Goal: Check status: Check status

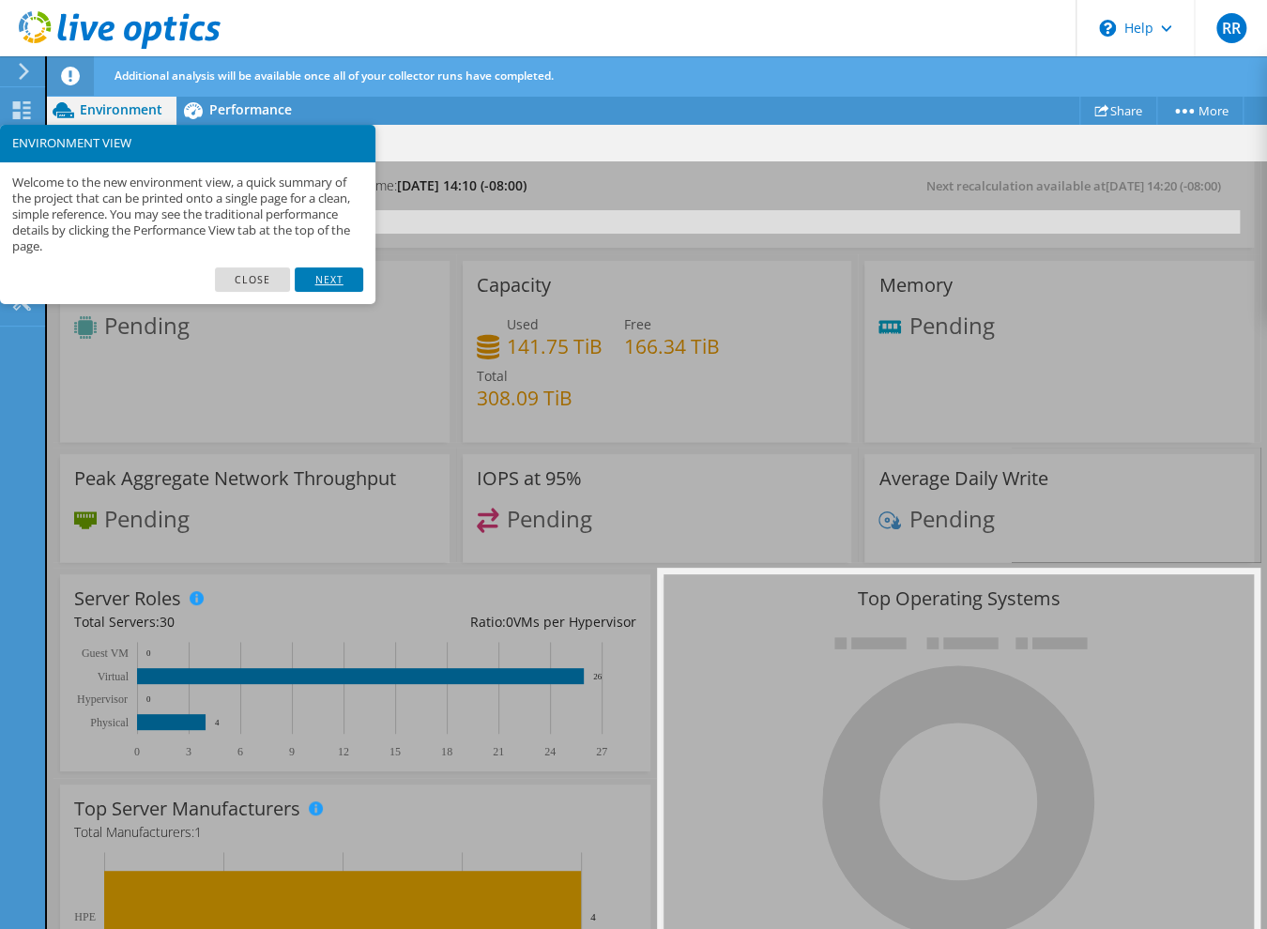
click at [325, 276] on link "Next" at bounding box center [329, 280] width 68 height 24
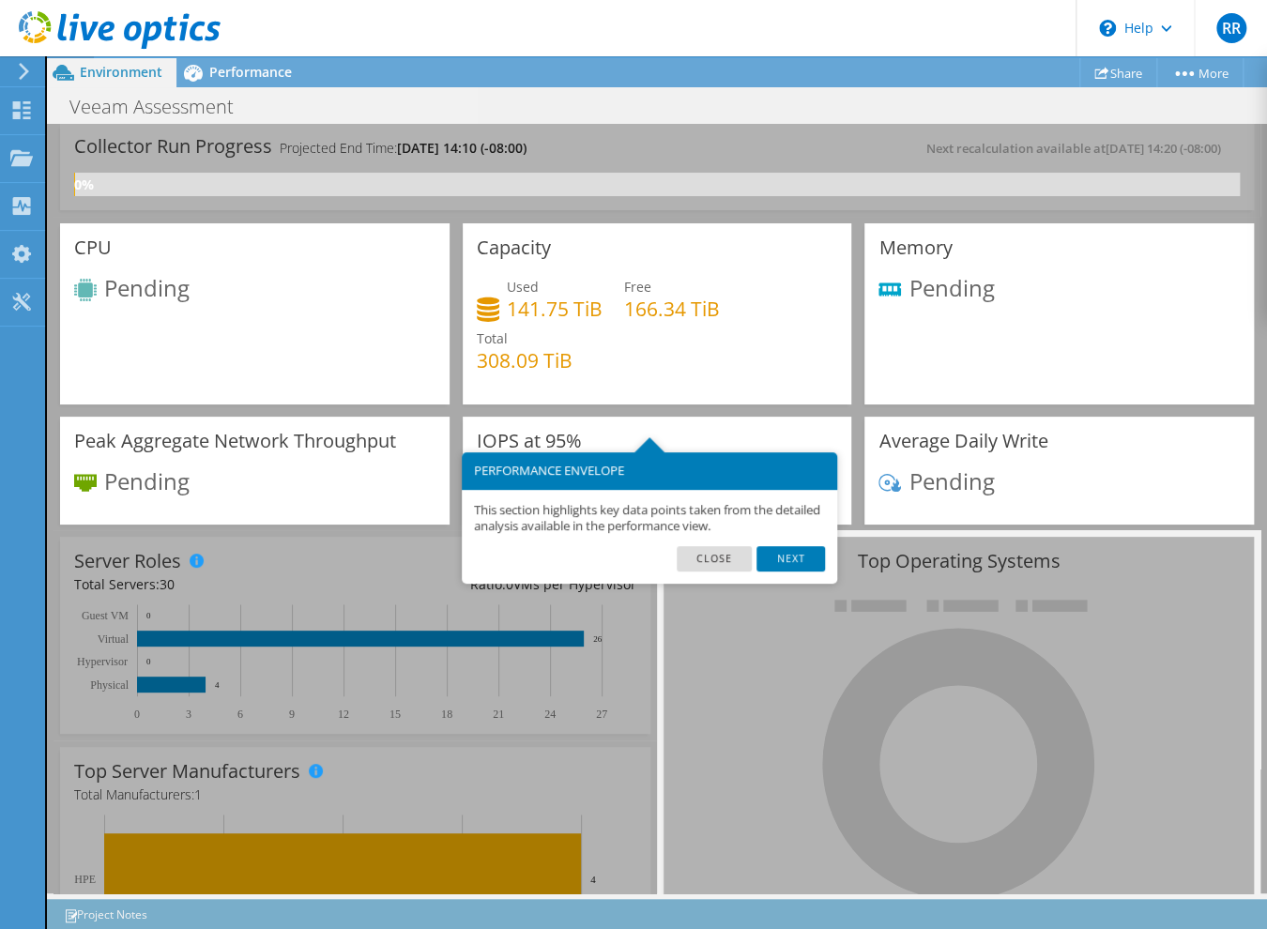
scroll to position [93, 0]
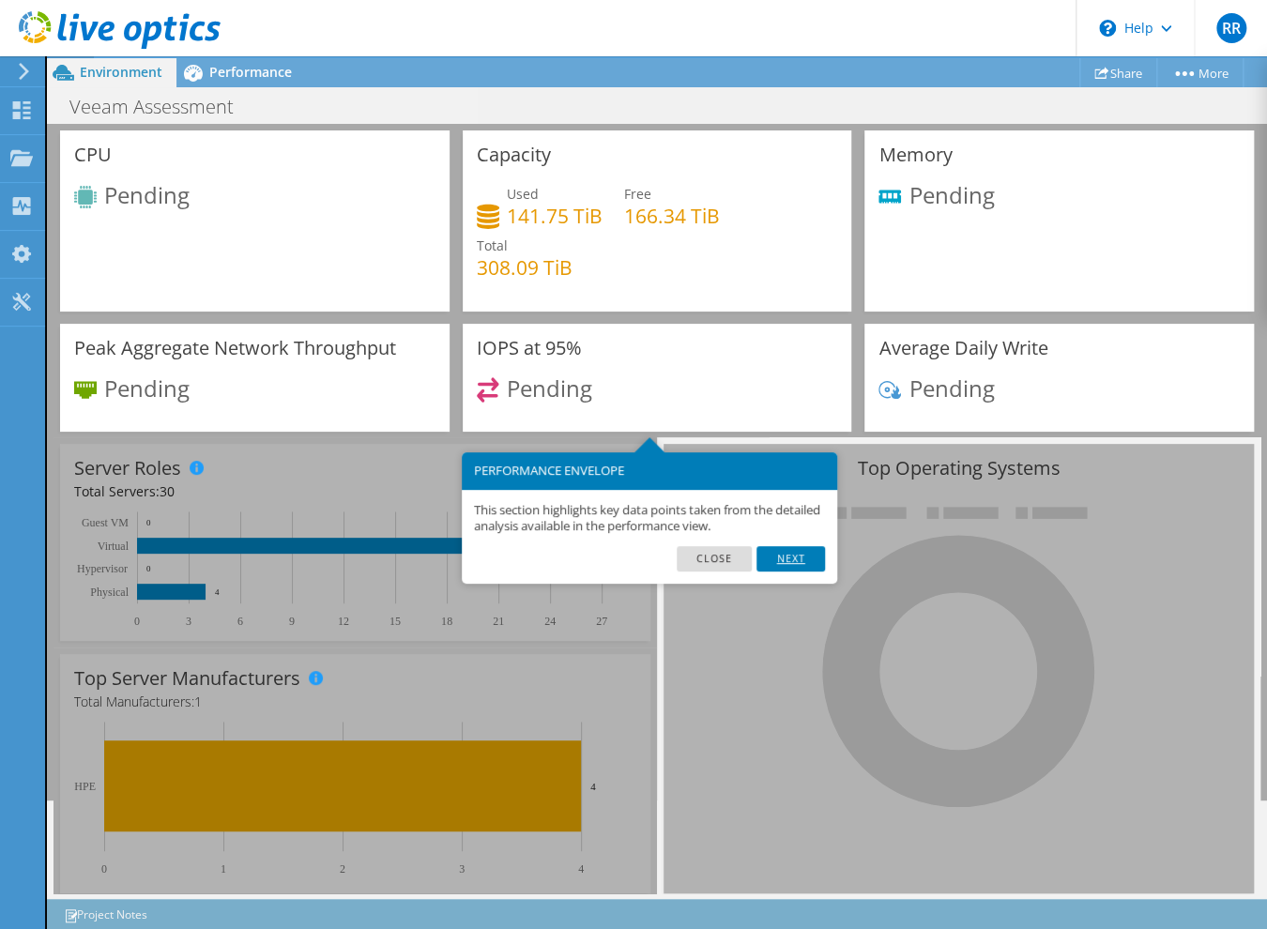
click at [804, 561] on link "Next" at bounding box center [791, 558] width 68 height 24
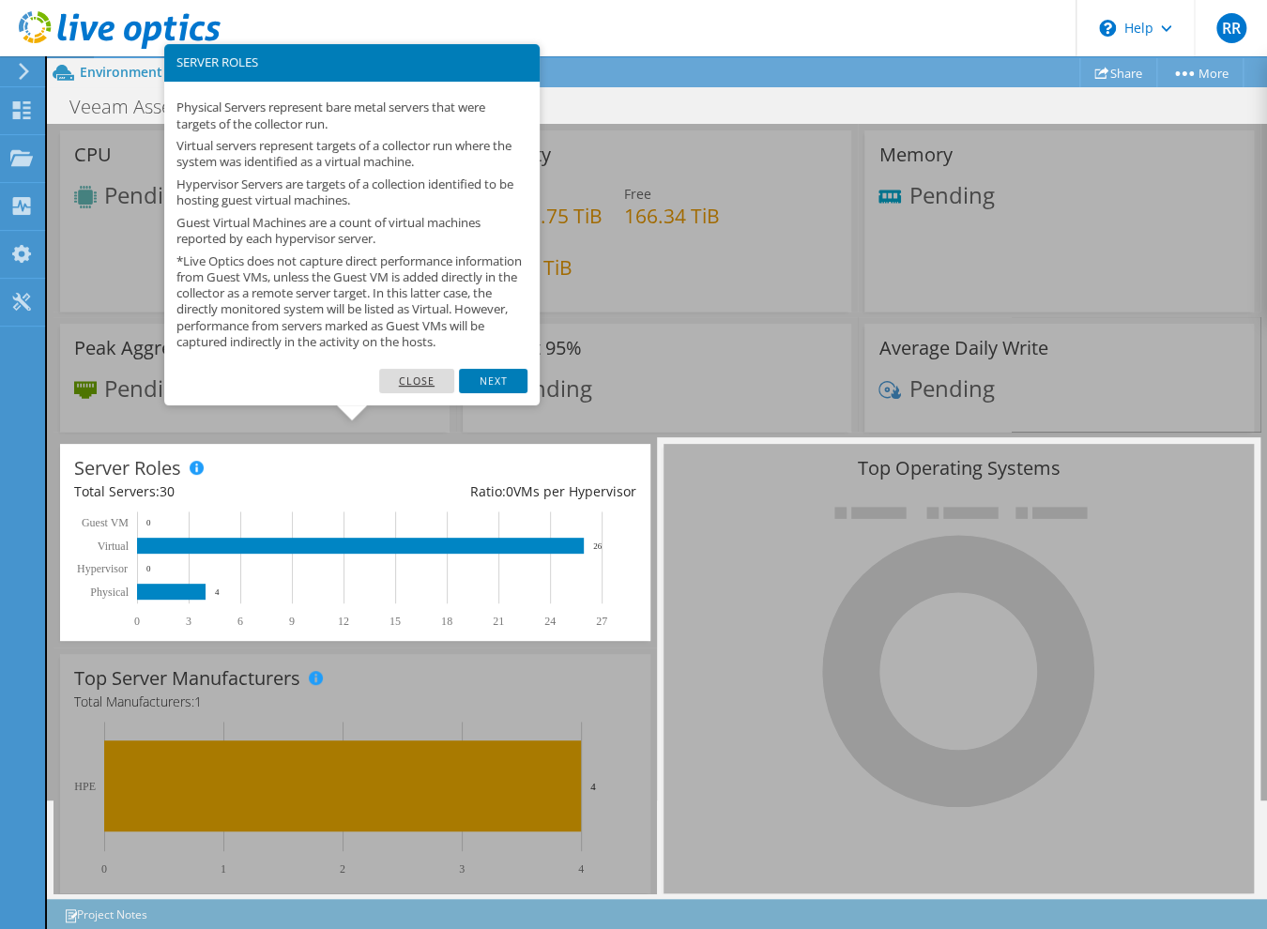
click at [402, 391] on link "Close" at bounding box center [417, 381] width 76 height 24
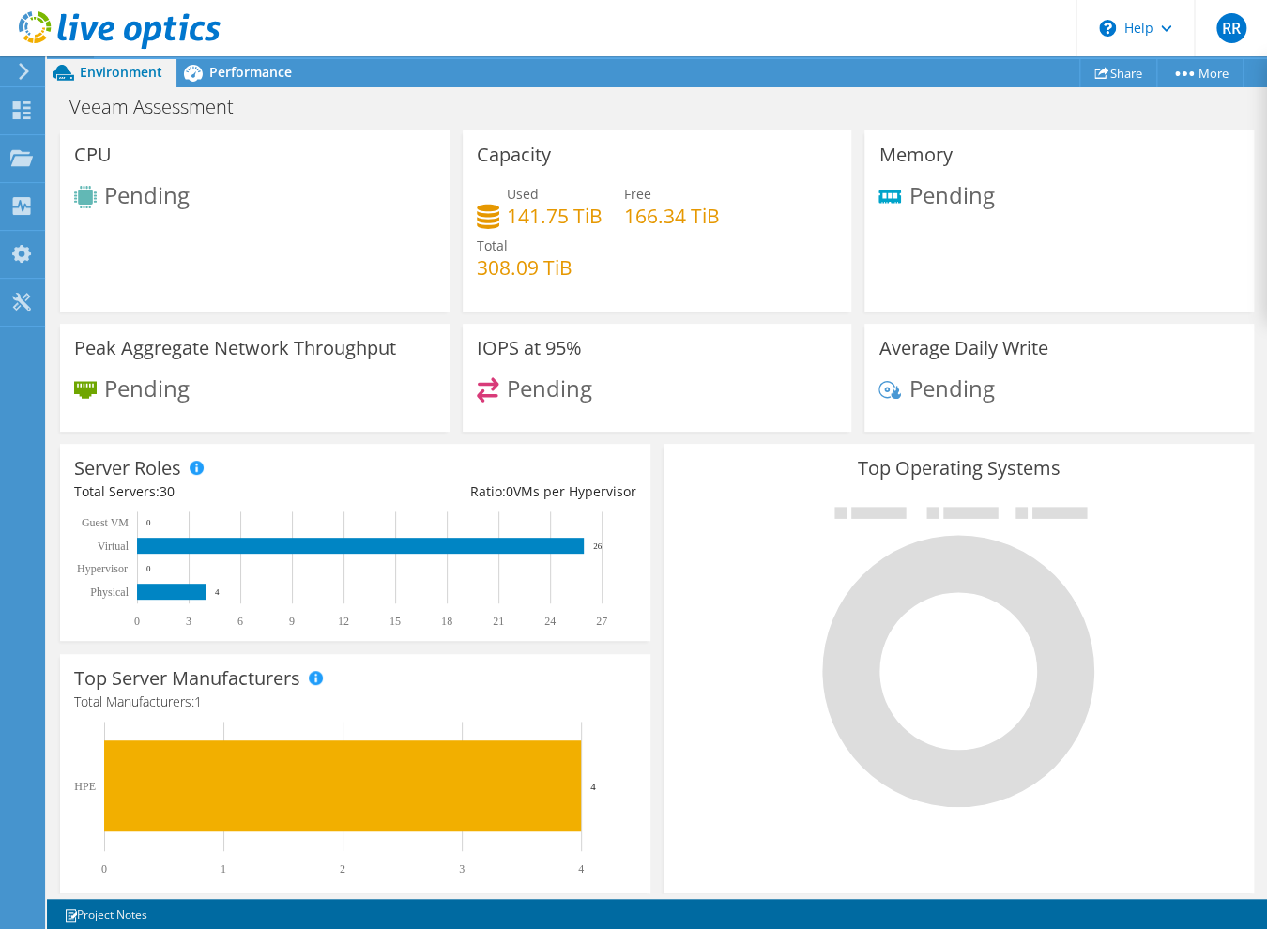
scroll to position [0, 0]
click at [222, 69] on span "Performance" at bounding box center [250, 72] width 83 height 18
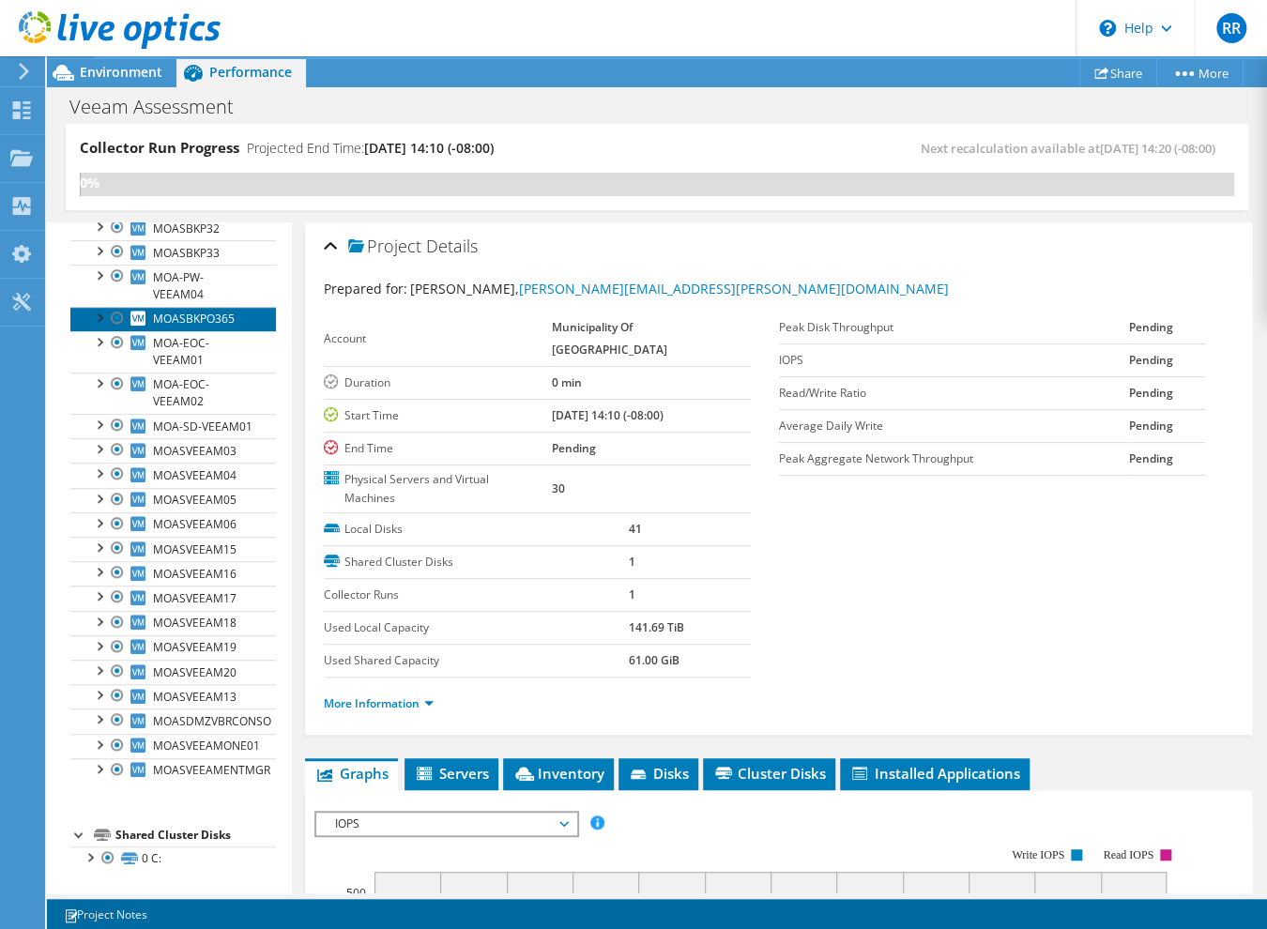
click at [180, 311] on span "MOASBKPO365" at bounding box center [194, 319] width 82 height 16
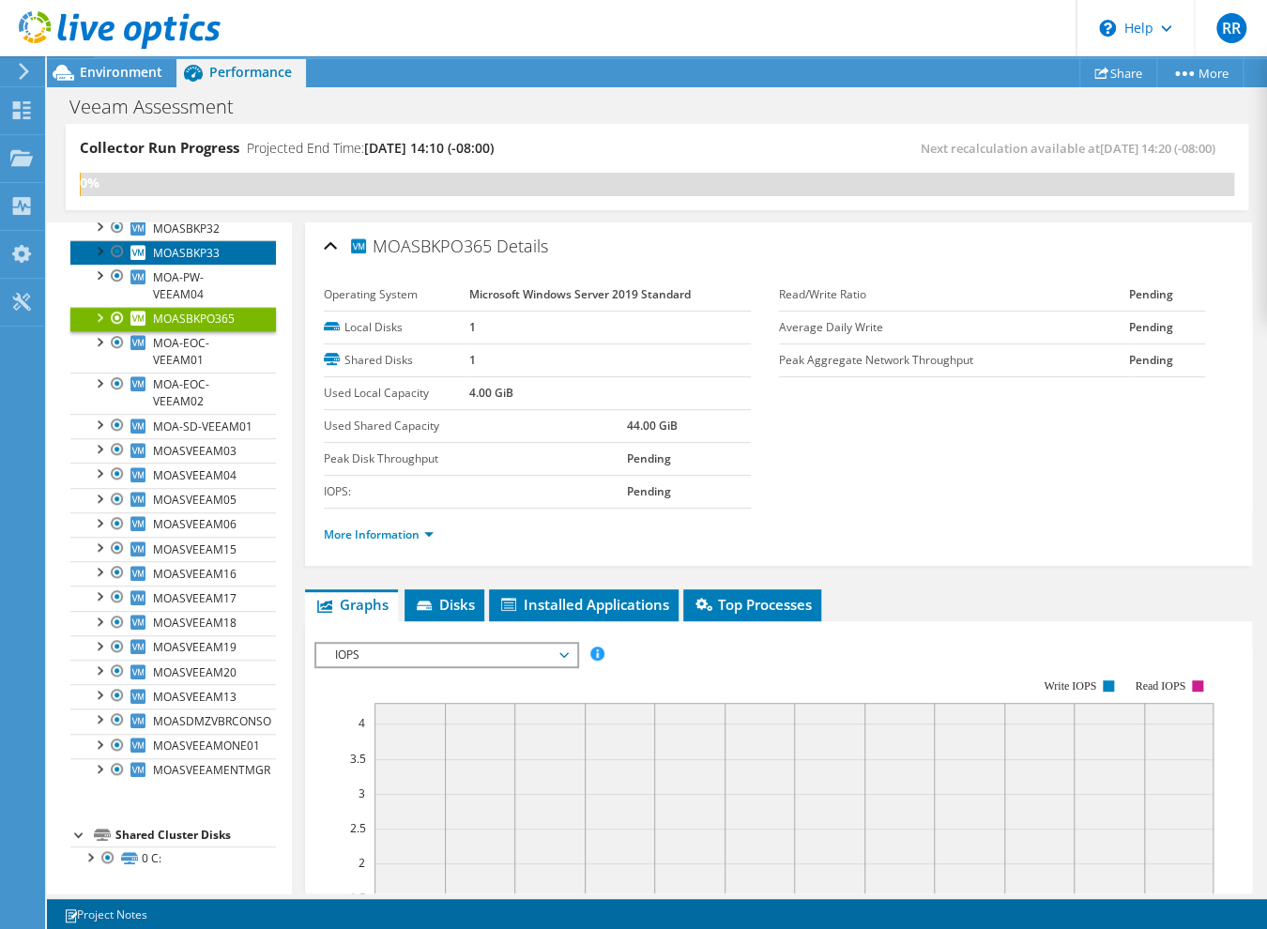
click at [179, 245] on span "MOASBKP33" at bounding box center [186, 253] width 67 height 16
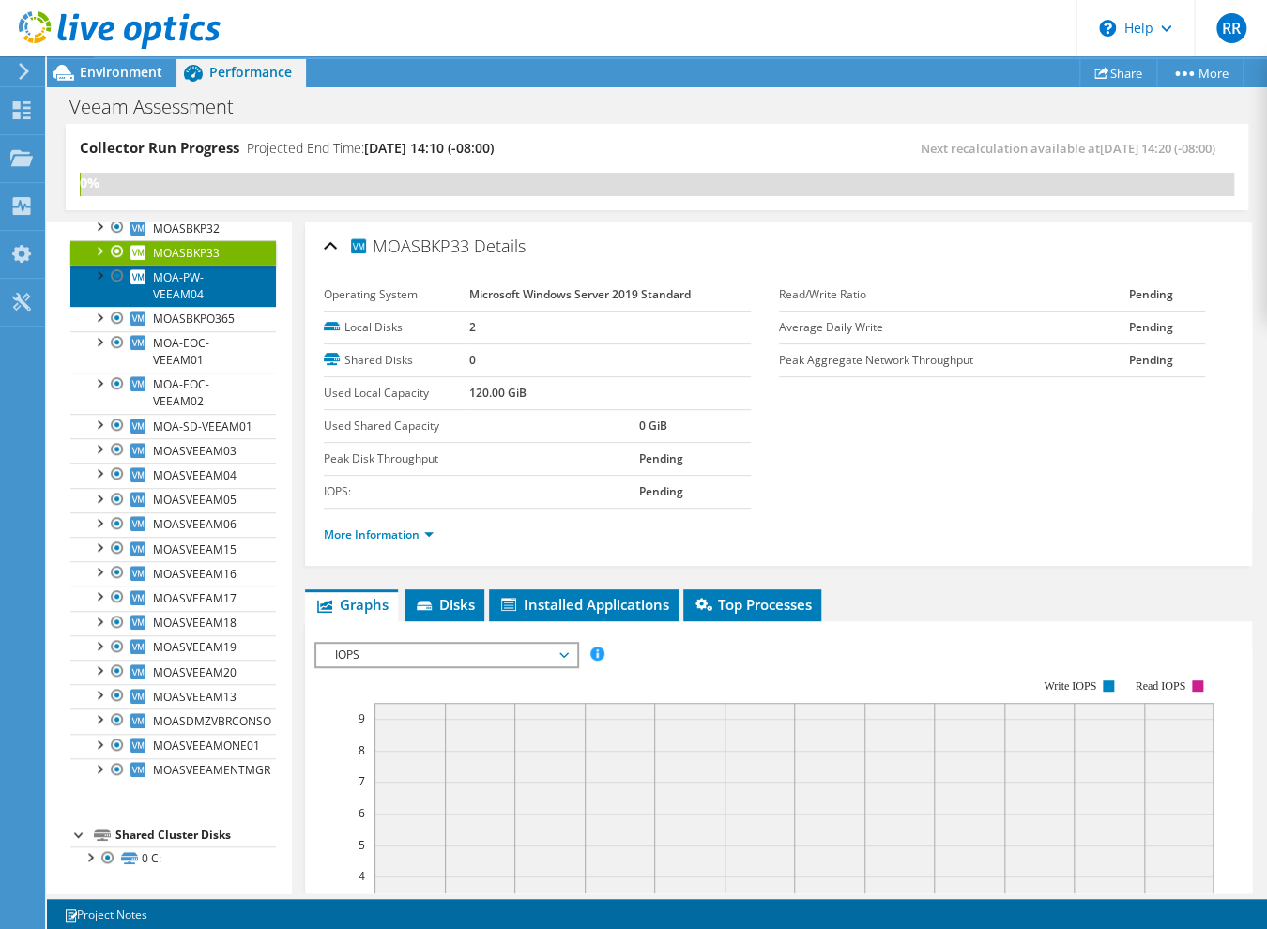
click at [173, 269] on span "MOA-PW-VEEAM04" at bounding box center [178, 285] width 51 height 33
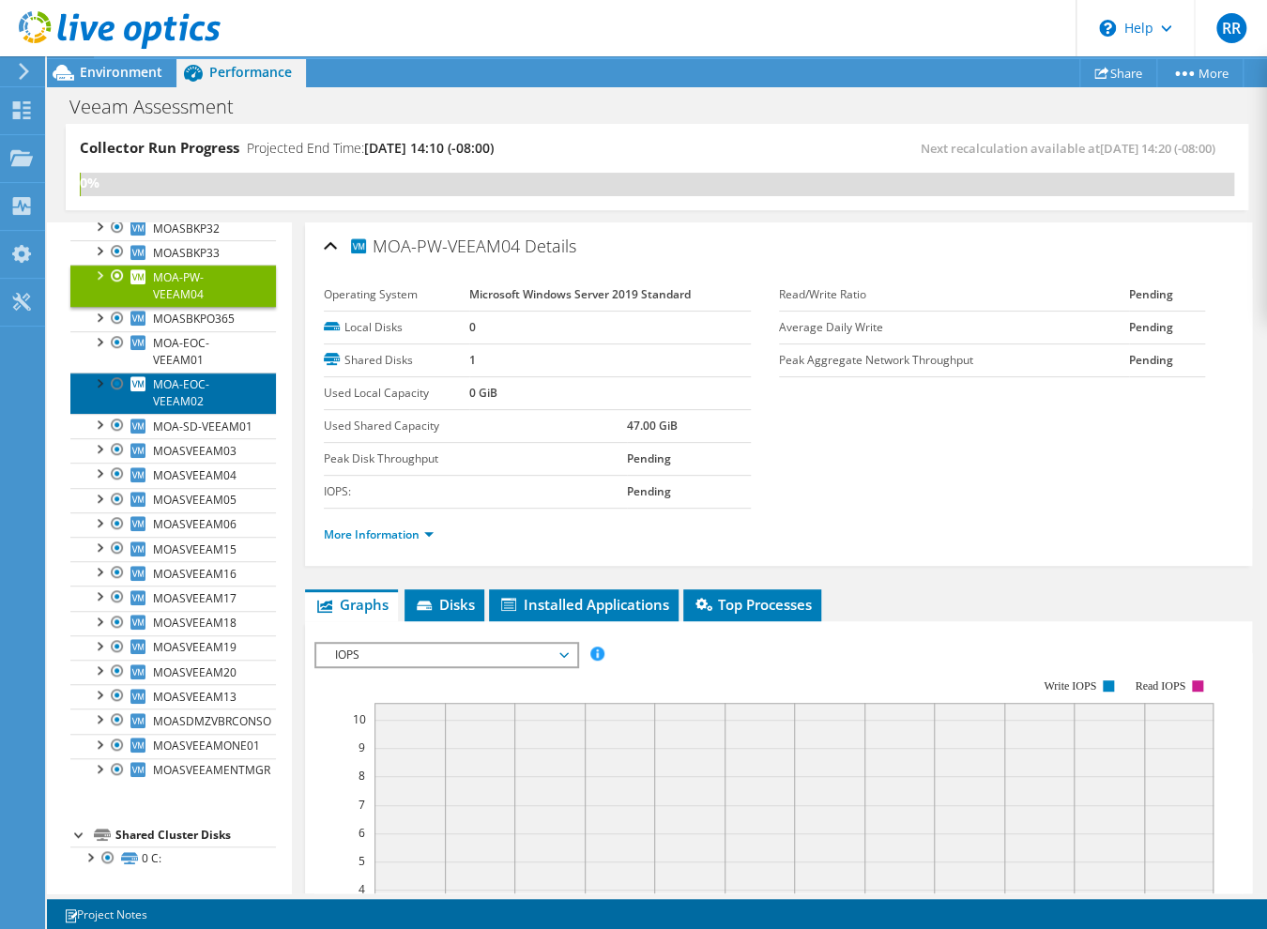
click at [180, 389] on span "MOA-EOC-VEEAM02" at bounding box center [181, 392] width 56 height 33
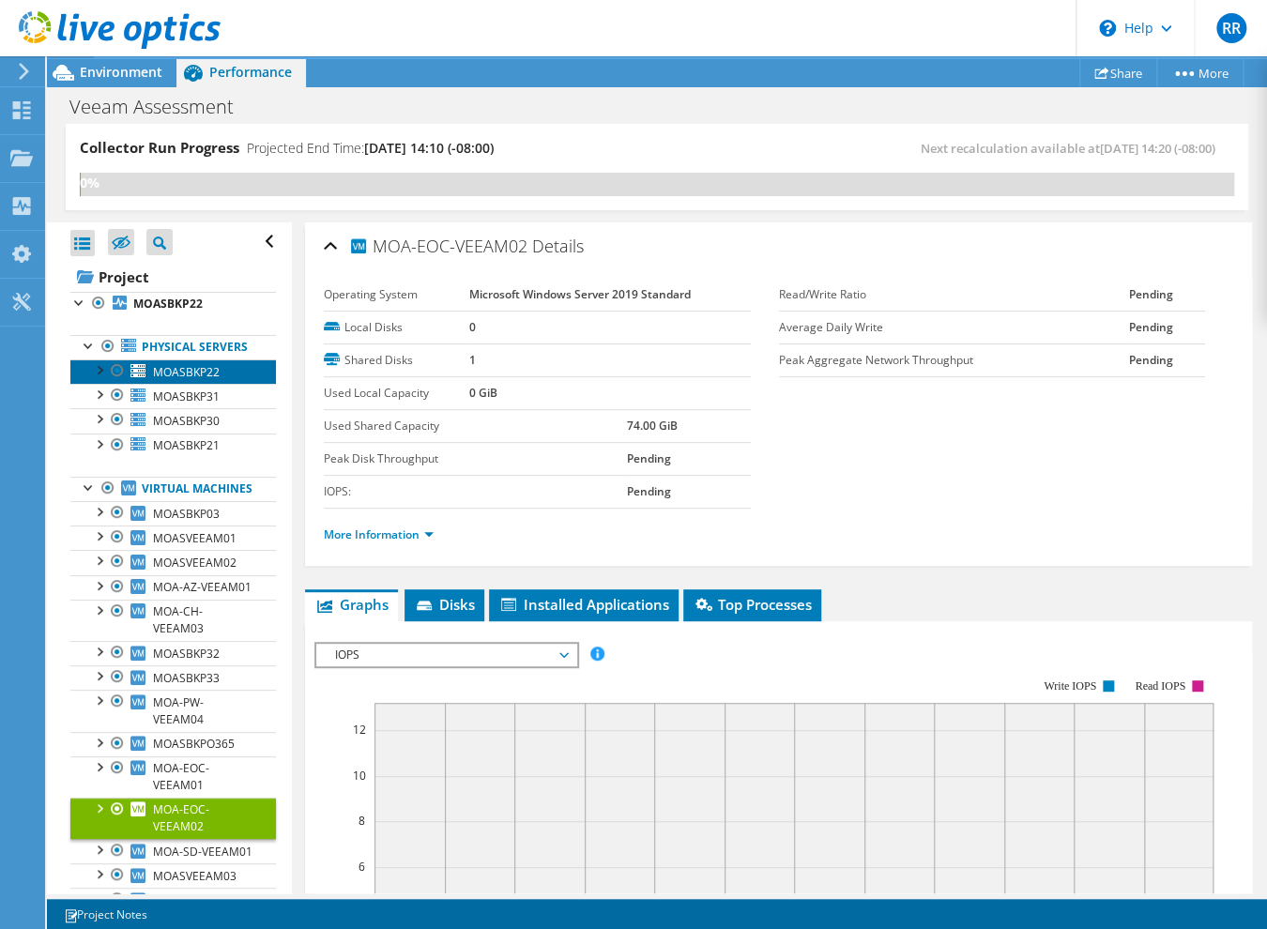
click at [175, 380] on span "MOASBKP22" at bounding box center [186, 372] width 67 height 16
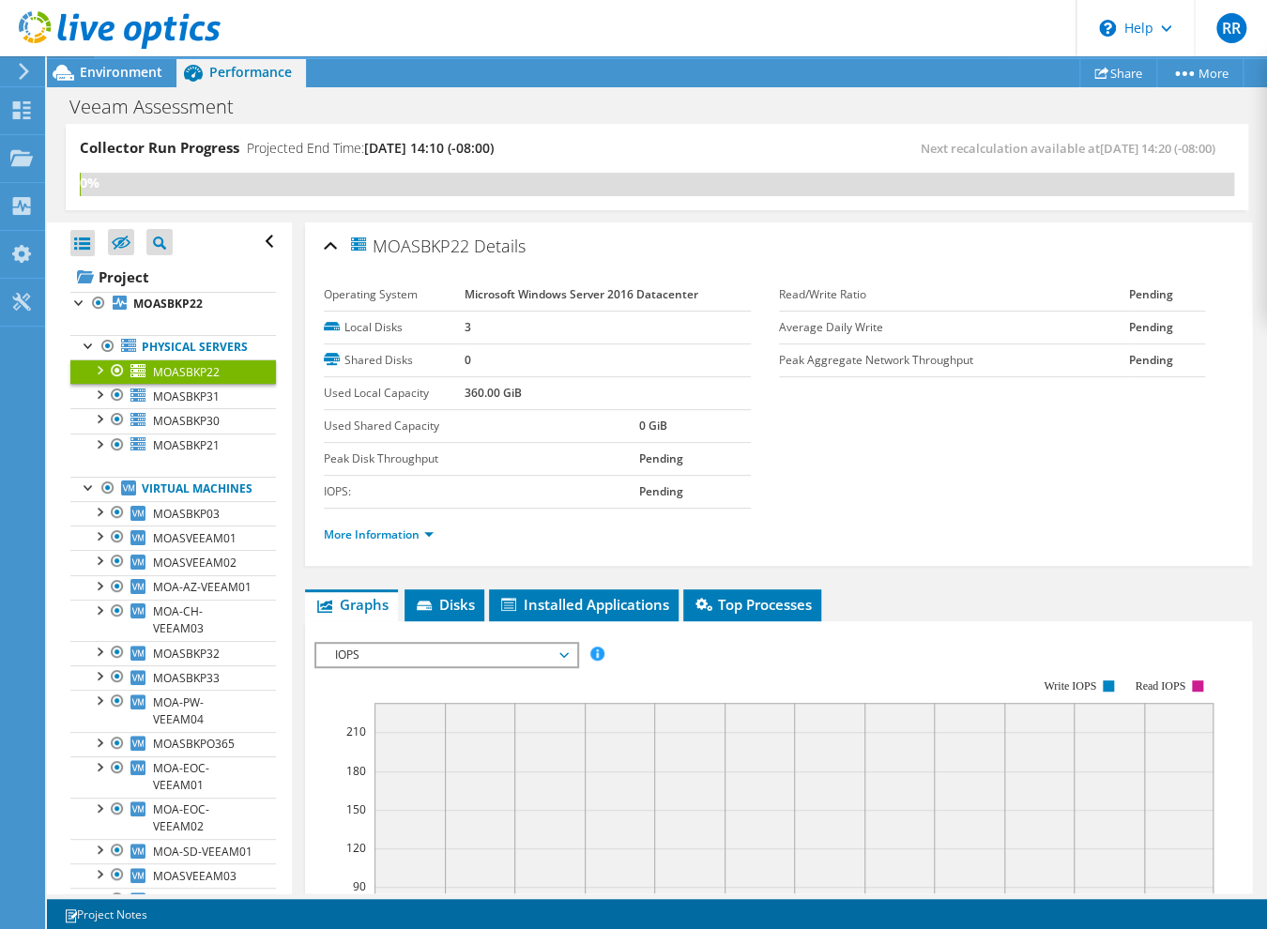
click at [98, 378] on div at bounding box center [98, 369] width 19 height 19
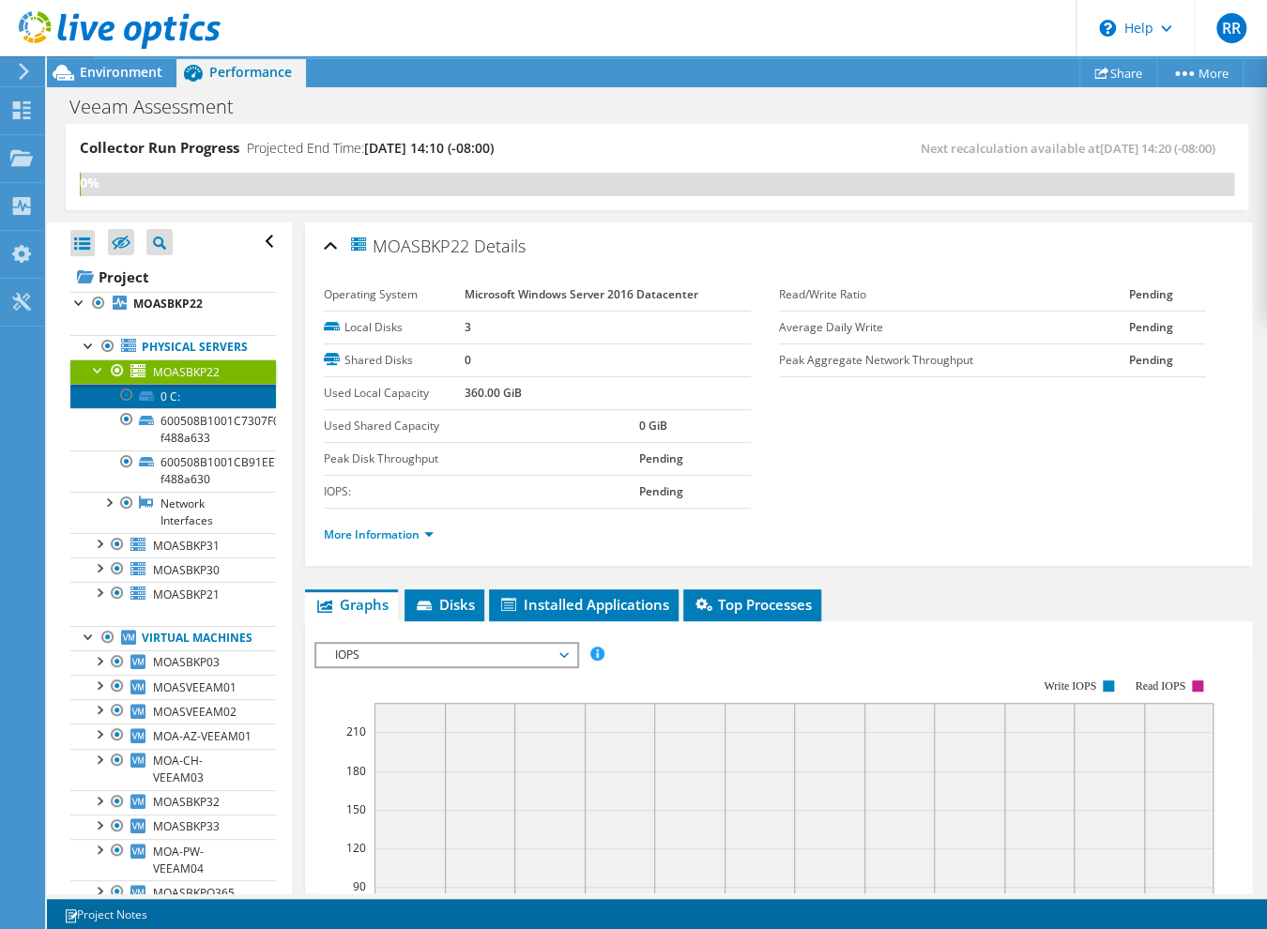
click at [180, 408] on link "0 C:" at bounding box center [173, 396] width 206 height 24
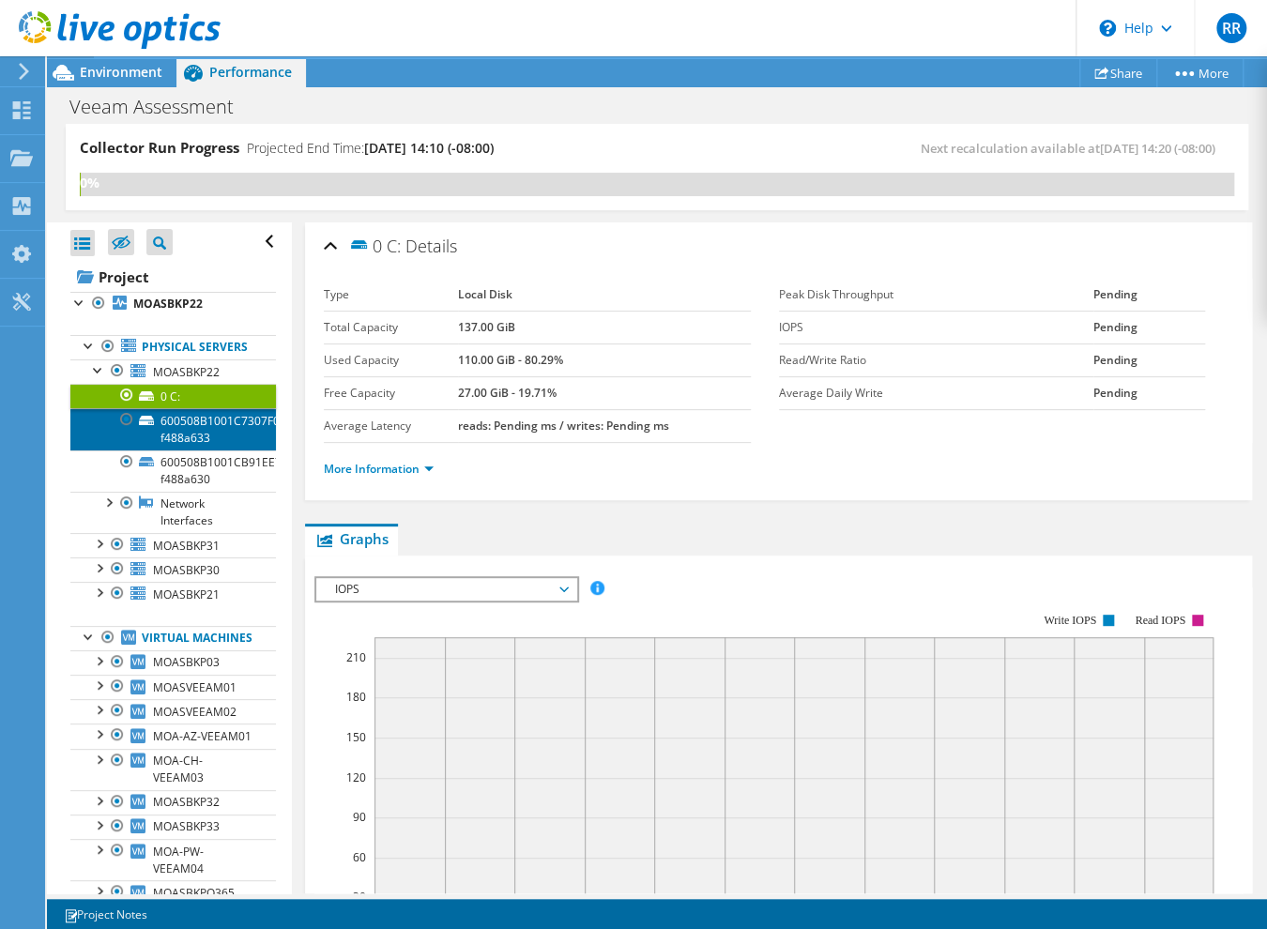
click at [189, 436] on link "600508B1001C7307F03936A70A1D0A2C-f488a633" at bounding box center [173, 428] width 206 height 41
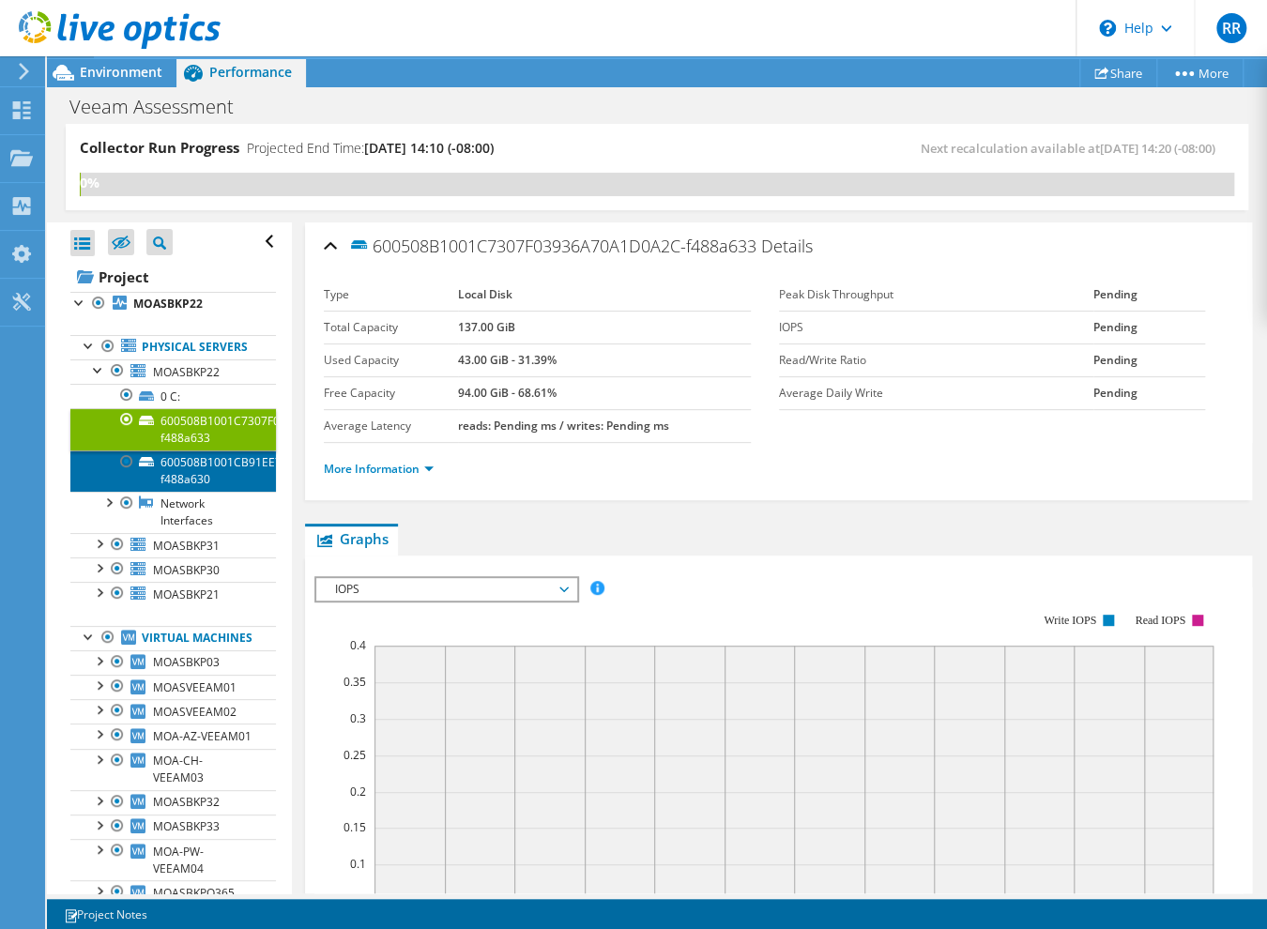
click at [187, 471] on link "600508B1001CB91EE7E5835943E01CD1-f488a630" at bounding box center [173, 471] width 206 height 41
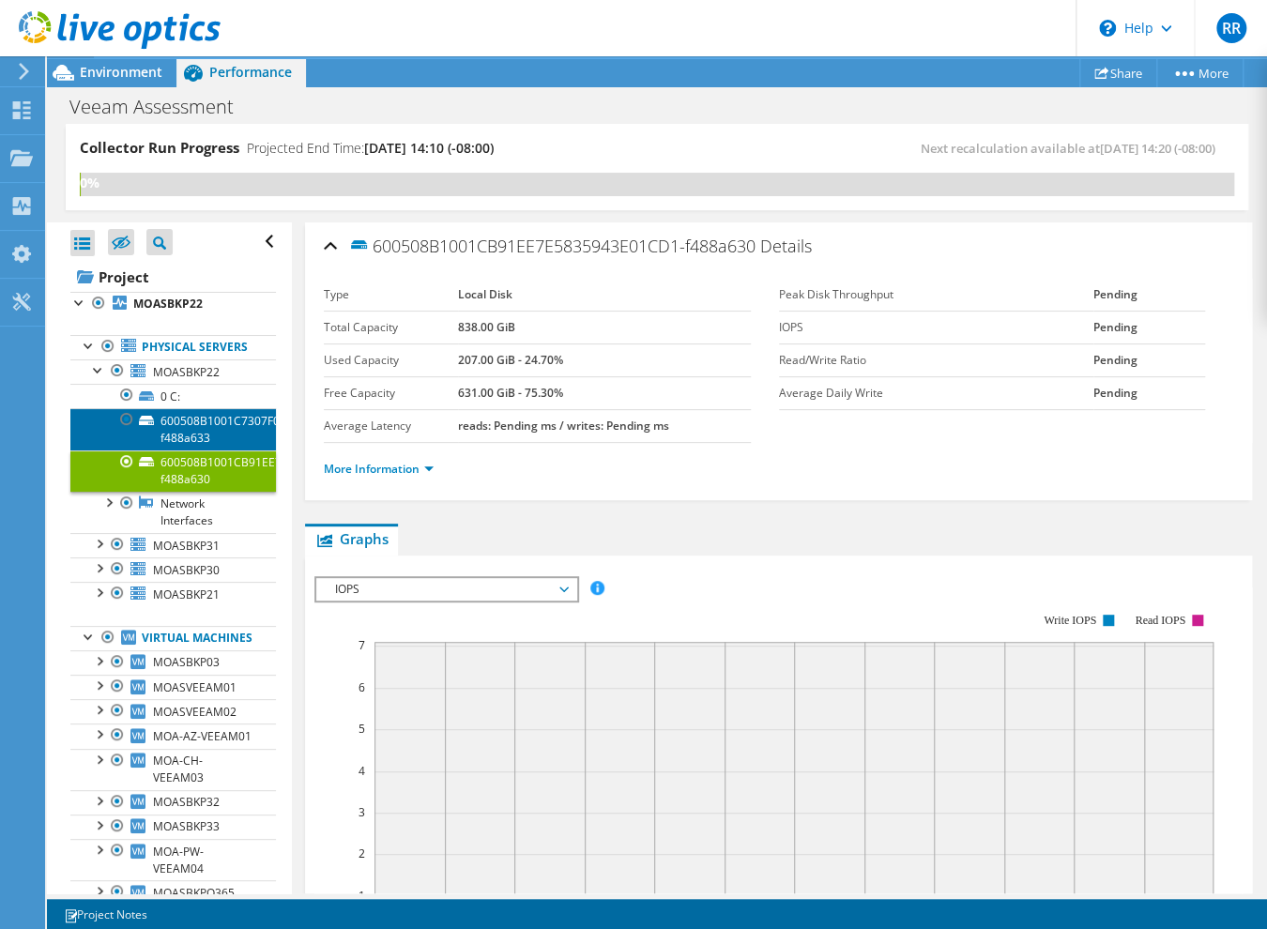
click at [192, 447] on link "600508B1001C7307F03936A70A1D0A2C-f488a633" at bounding box center [173, 428] width 206 height 41
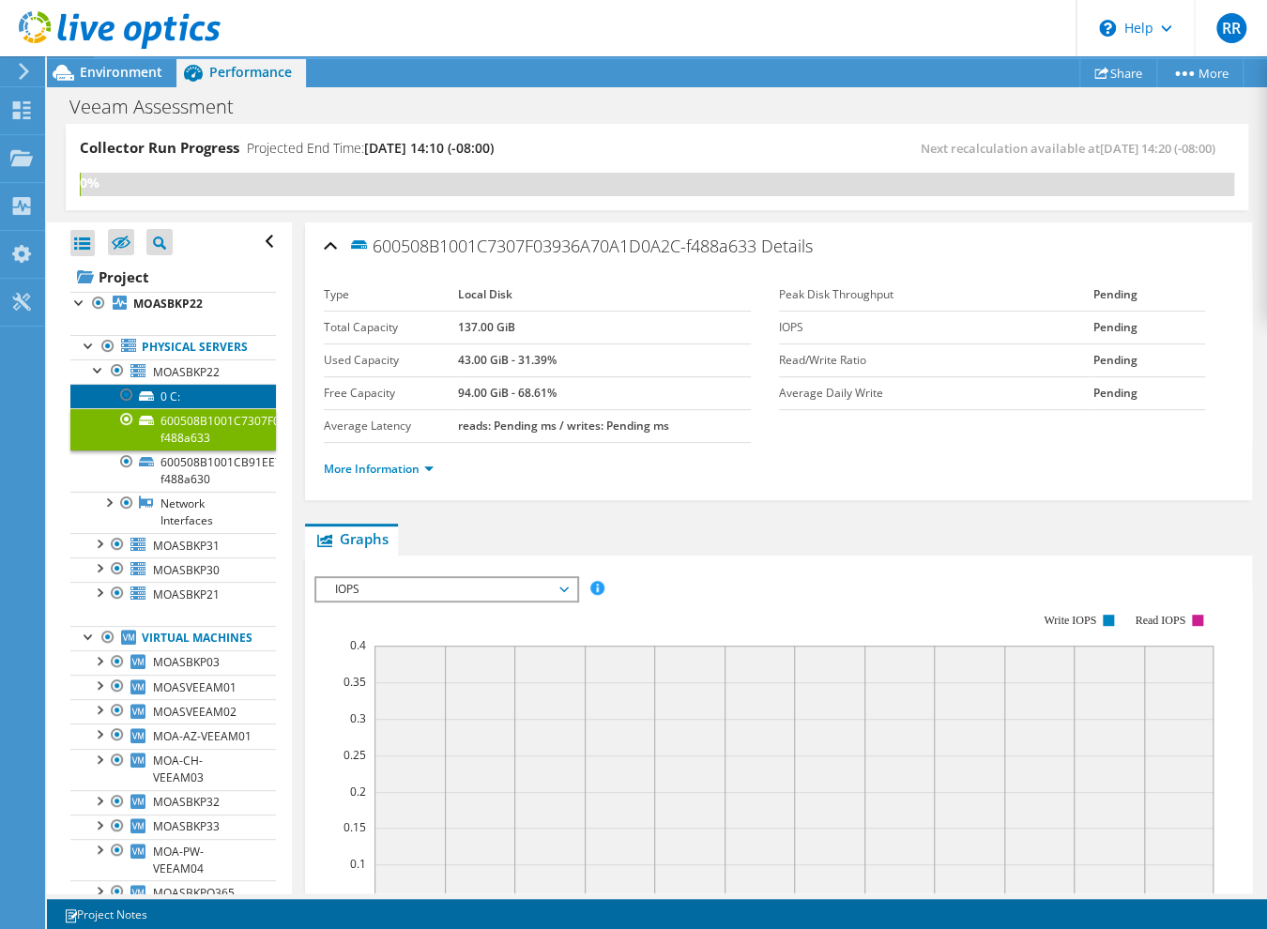
click at [174, 400] on link "0 C:" at bounding box center [173, 396] width 206 height 24
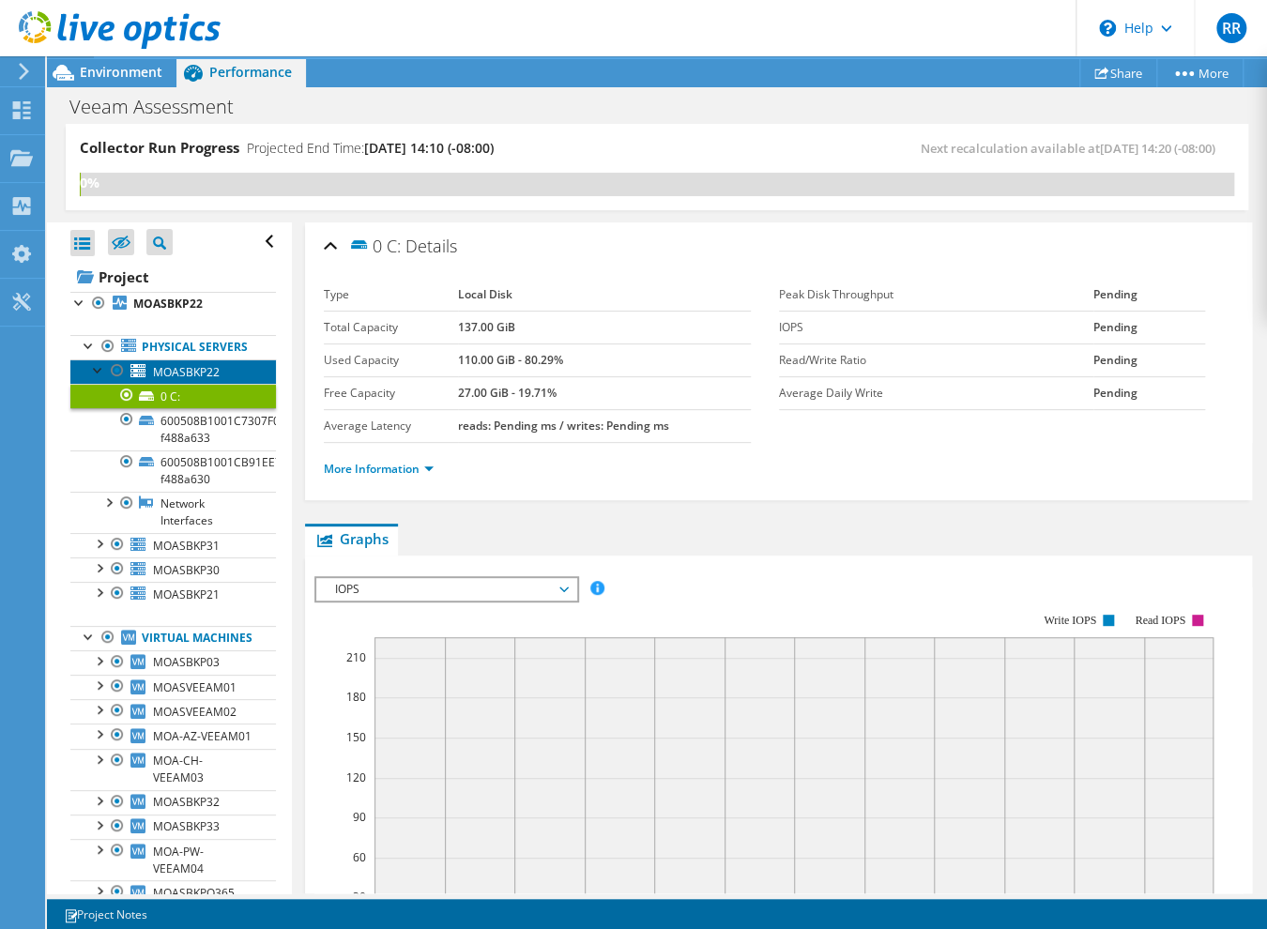
click at [183, 380] on span "MOASBKP22" at bounding box center [186, 372] width 67 height 16
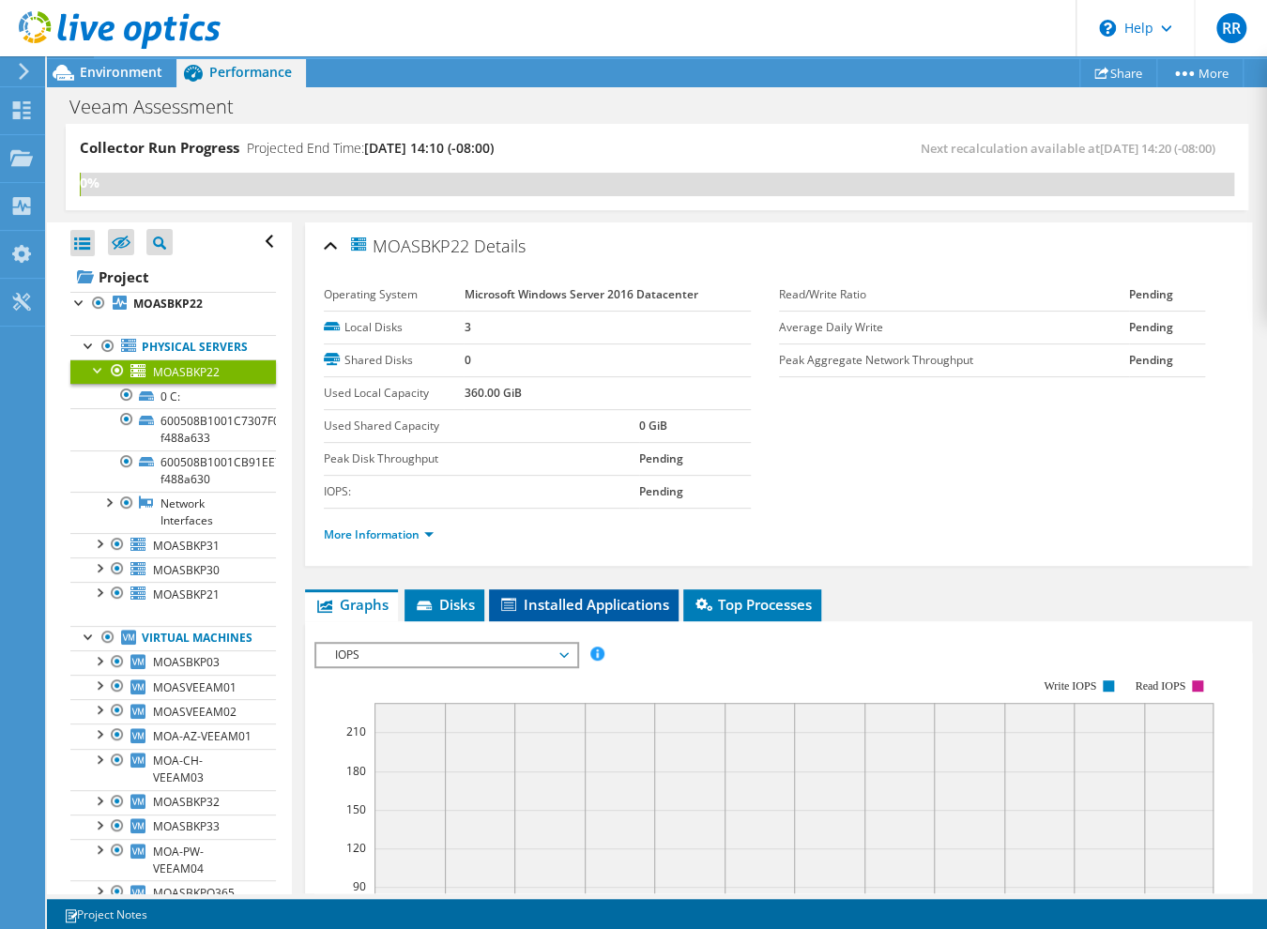
click at [621, 601] on span "Installed Applications" at bounding box center [583, 604] width 171 height 19
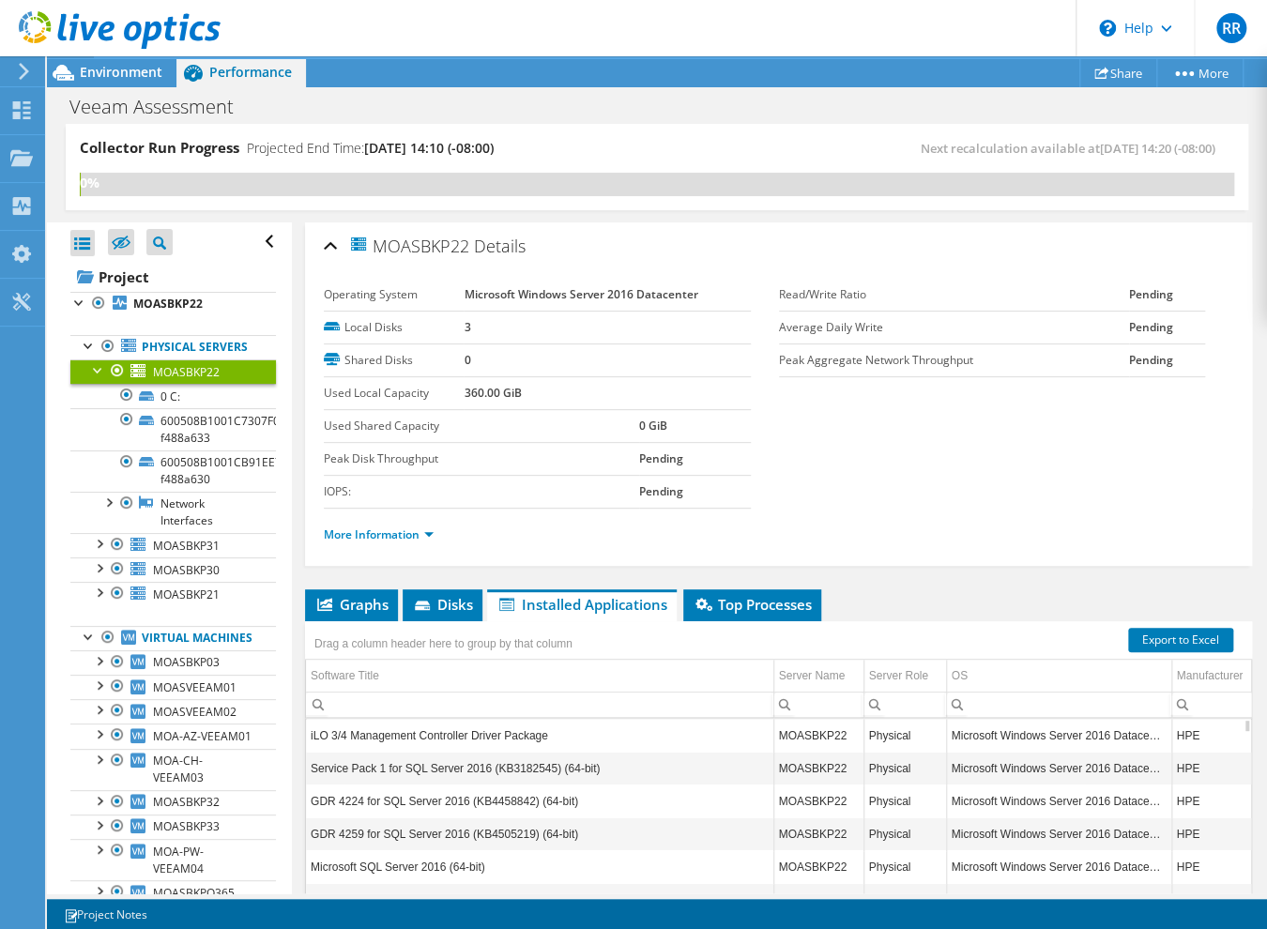
scroll to position [195, 0]
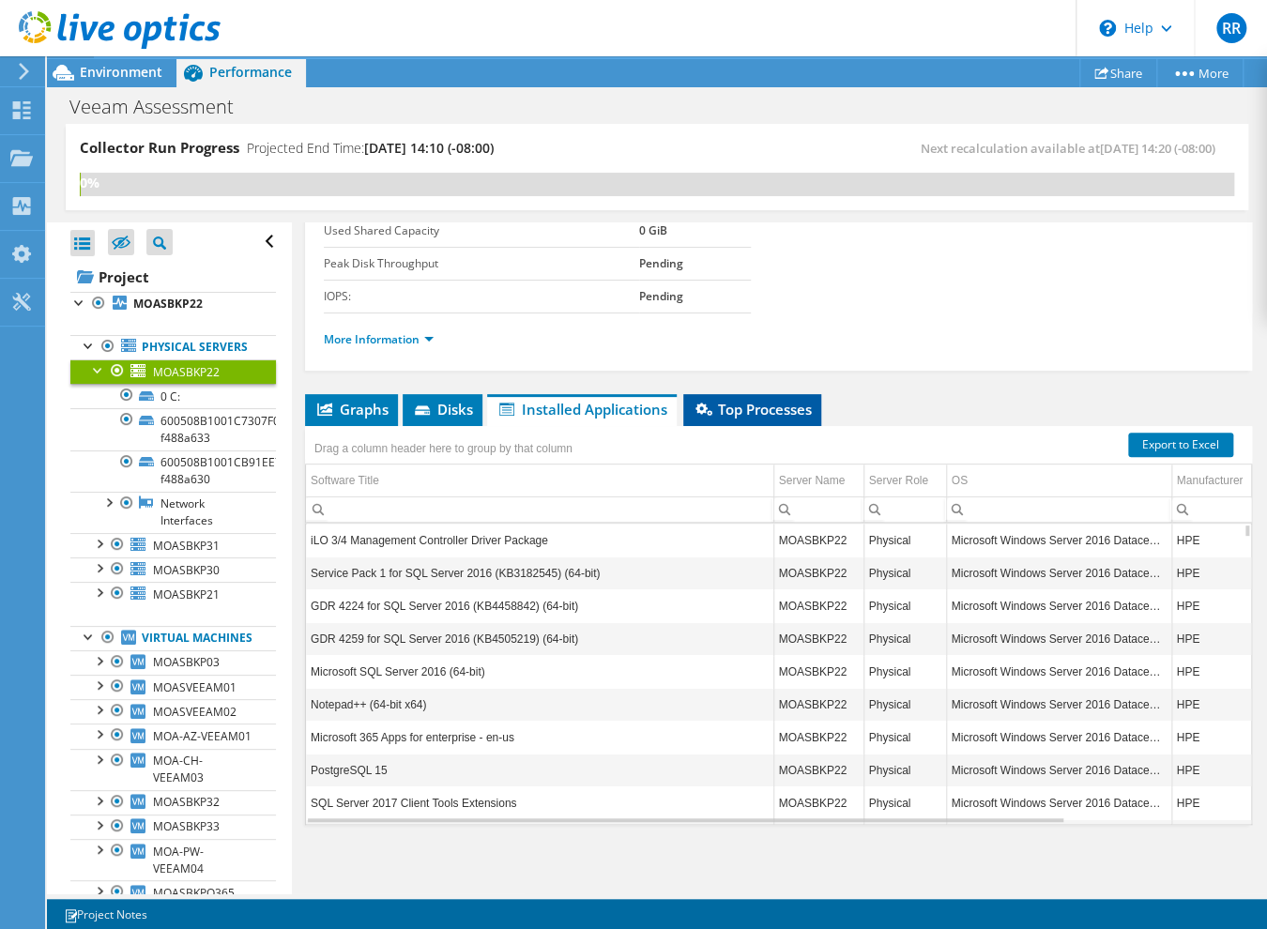
click at [770, 402] on span "Top Processes" at bounding box center [752, 409] width 119 height 19
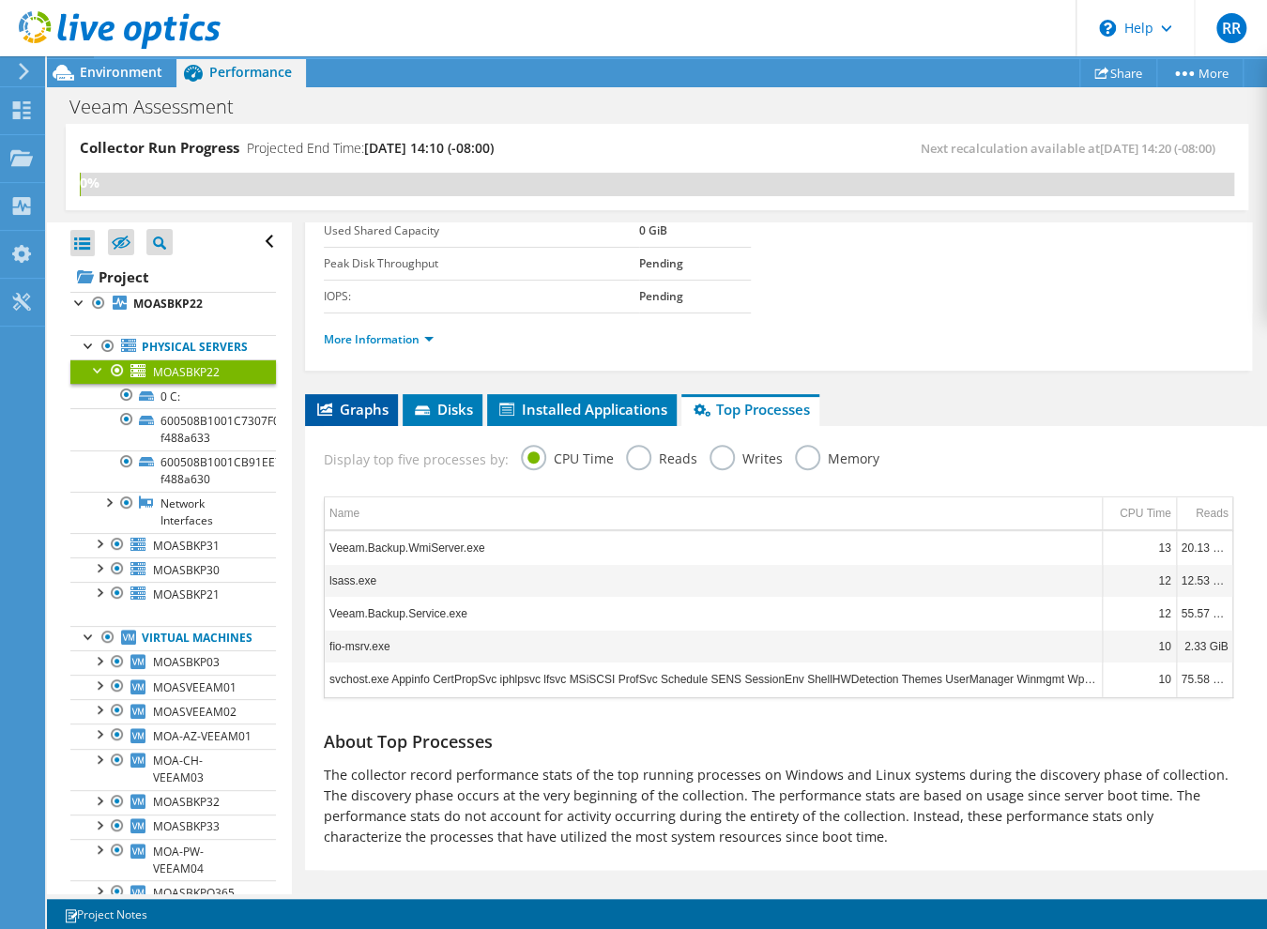
click at [342, 410] on span "Graphs" at bounding box center [351, 409] width 74 height 19
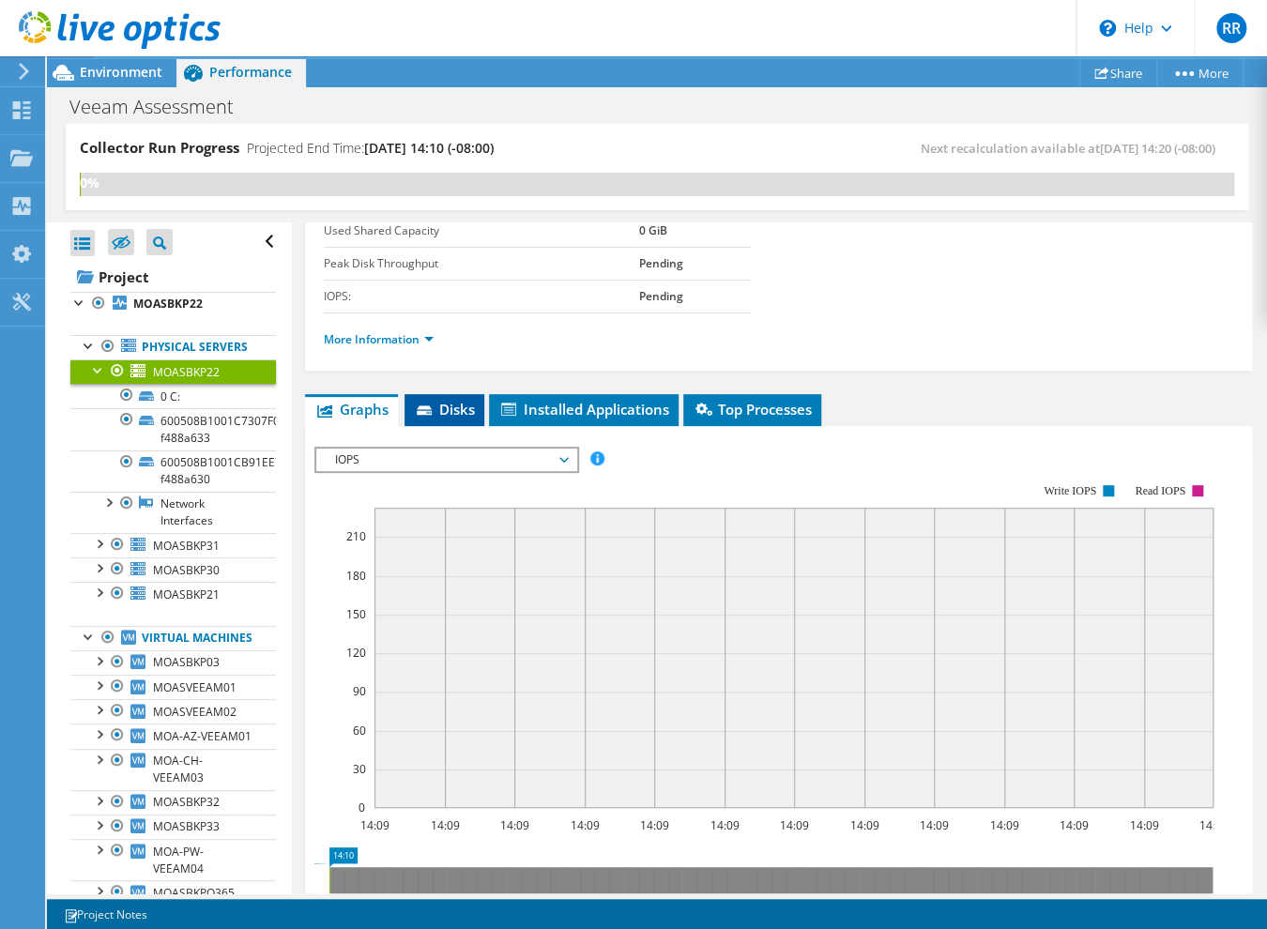
click at [450, 411] on span "Disks" at bounding box center [444, 409] width 61 height 19
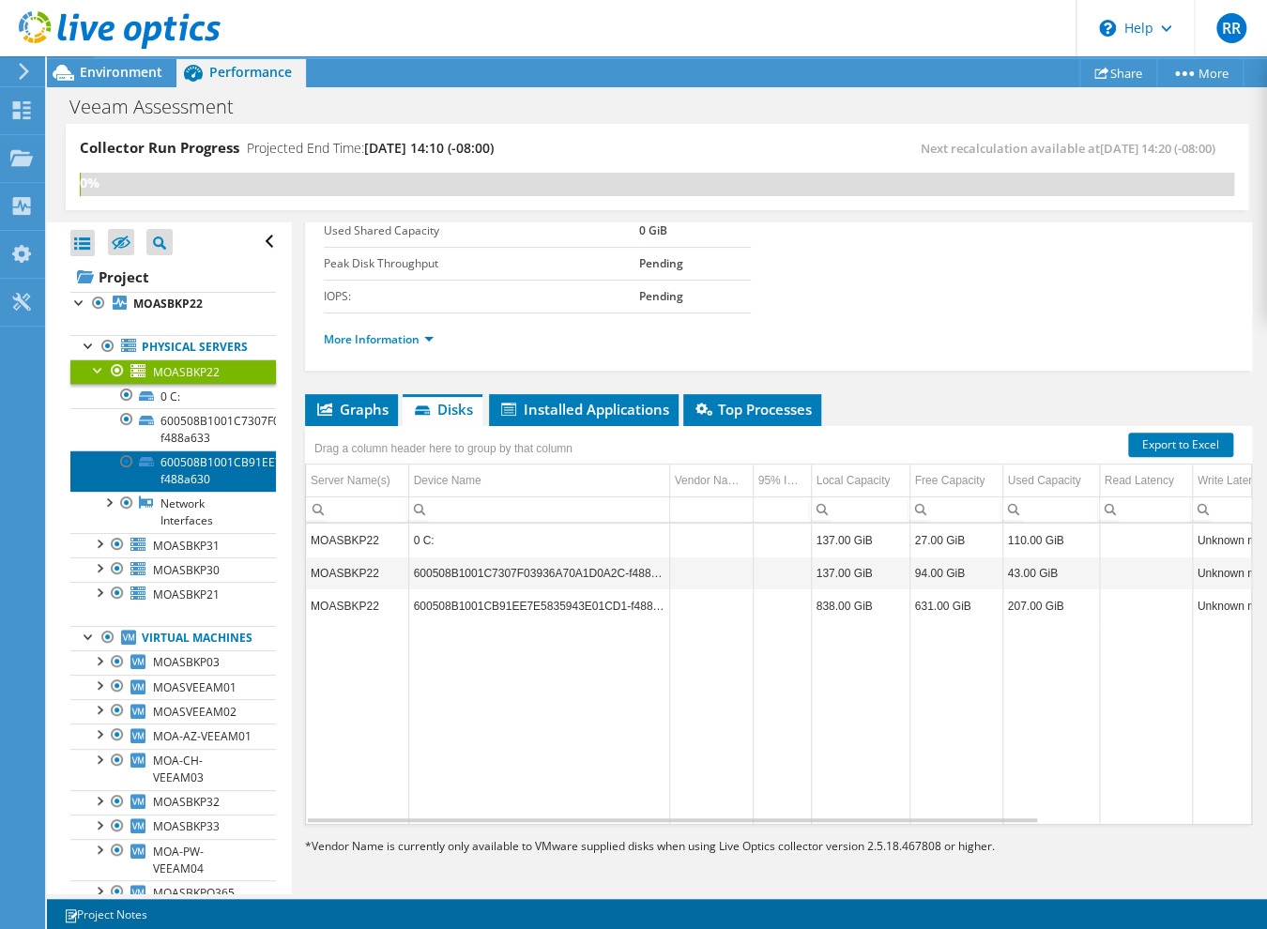
click at [215, 470] on link "600508B1001CB91EE7E5835943E01CD1-f488a630" at bounding box center [173, 471] width 206 height 41
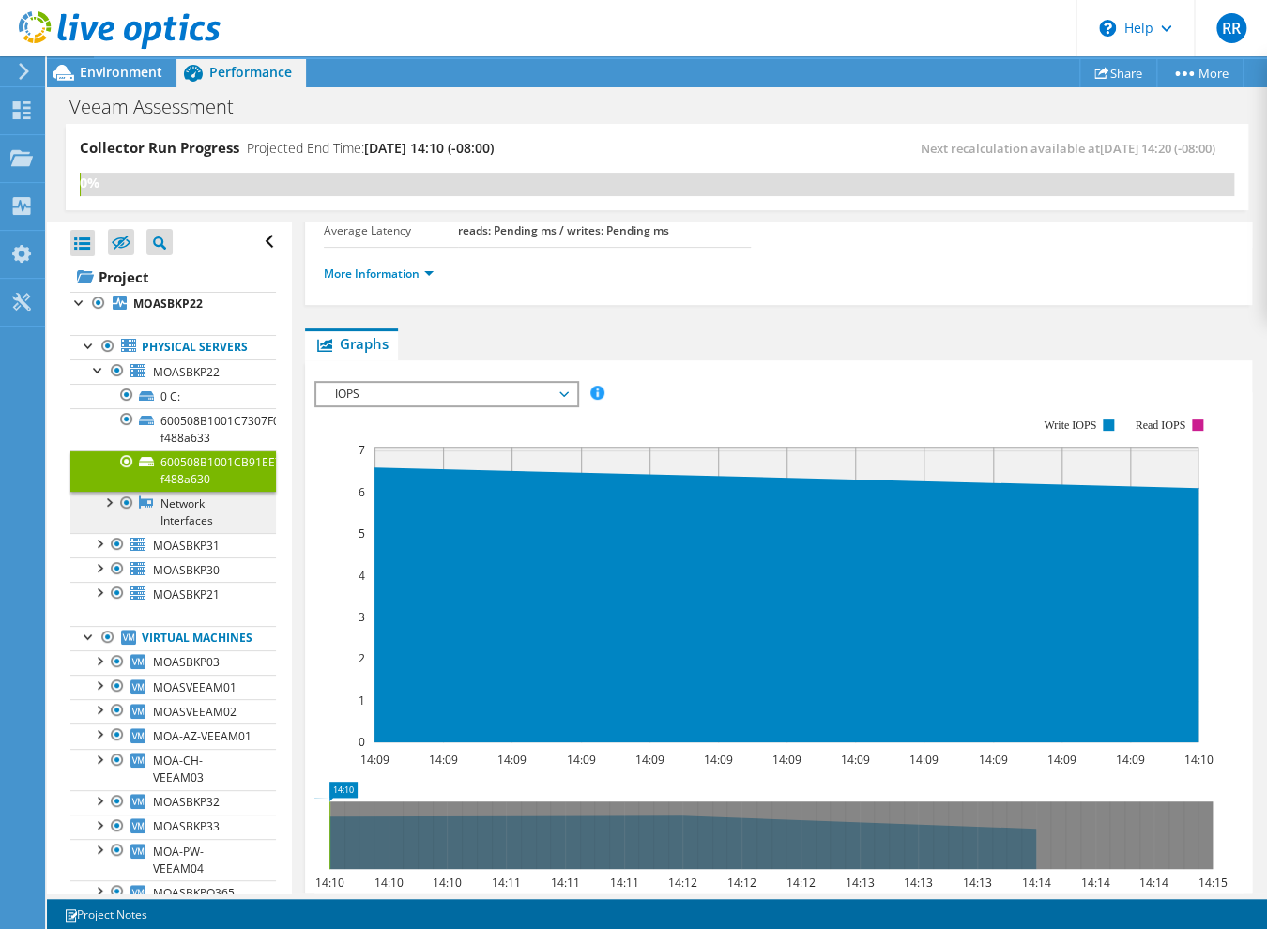
click at [189, 531] on link "Network Interfaces" at bounding box center [173, 512] width 206 height 41
click at [174, 554] on span "MOASBKP31" at bounding box center [186, 546] width 67 height 16
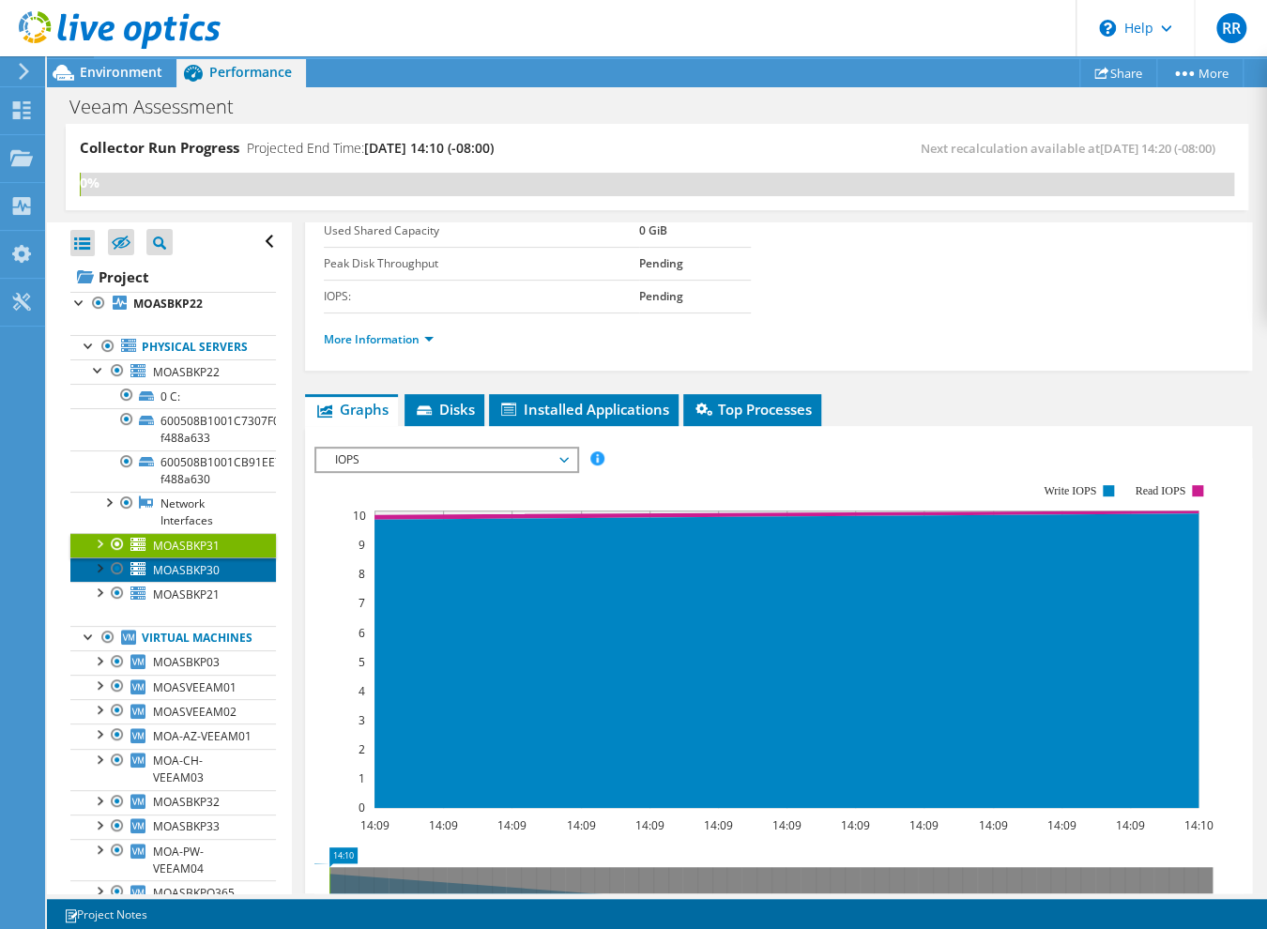
click at [171, 578] on span "MOASBKP30" at bounding box center [186, 570] width 67 height 16
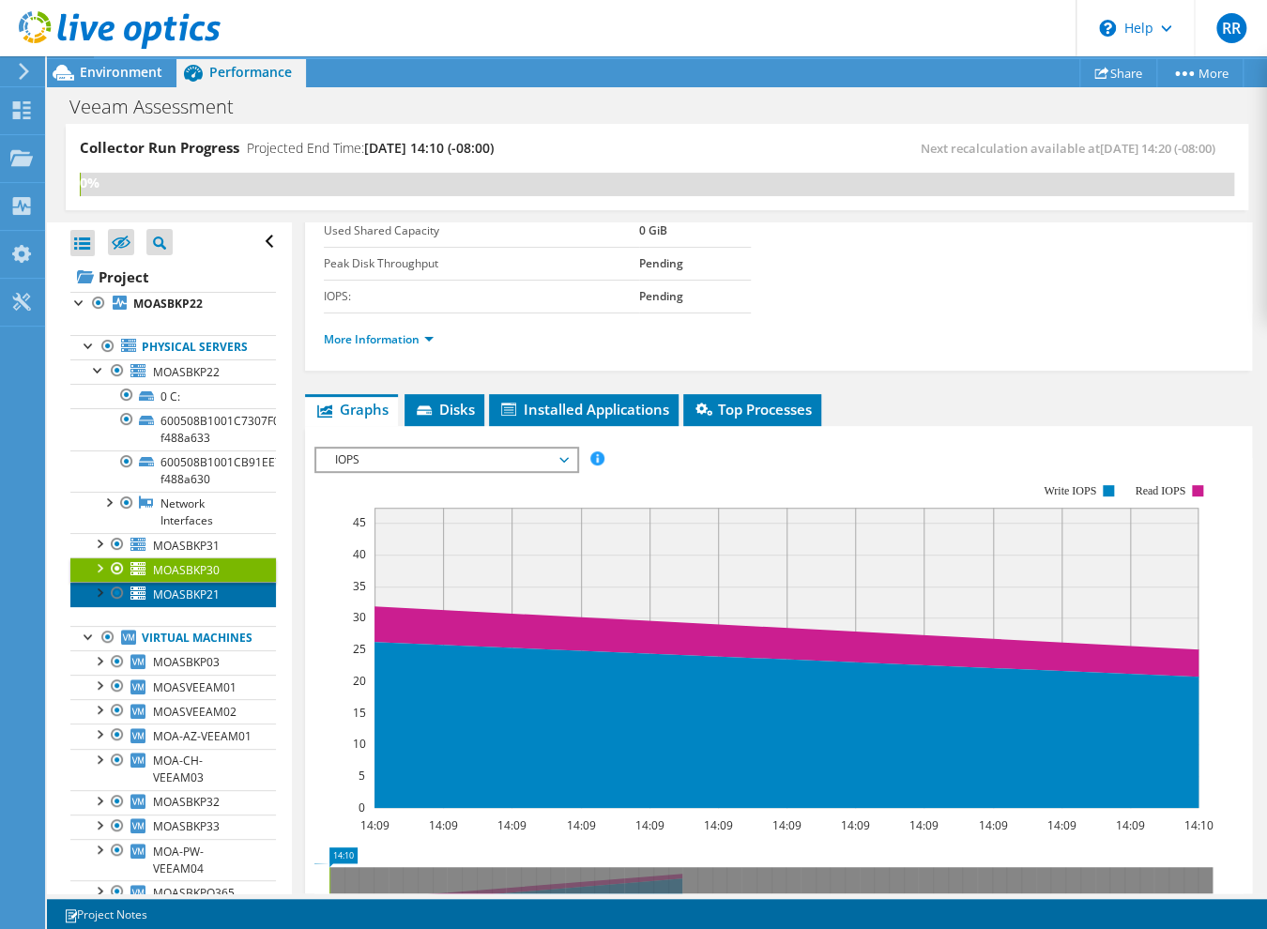
click at [171, 603] on span "MOASBKP21" at bounding box center [186, 595] width 67 height 16
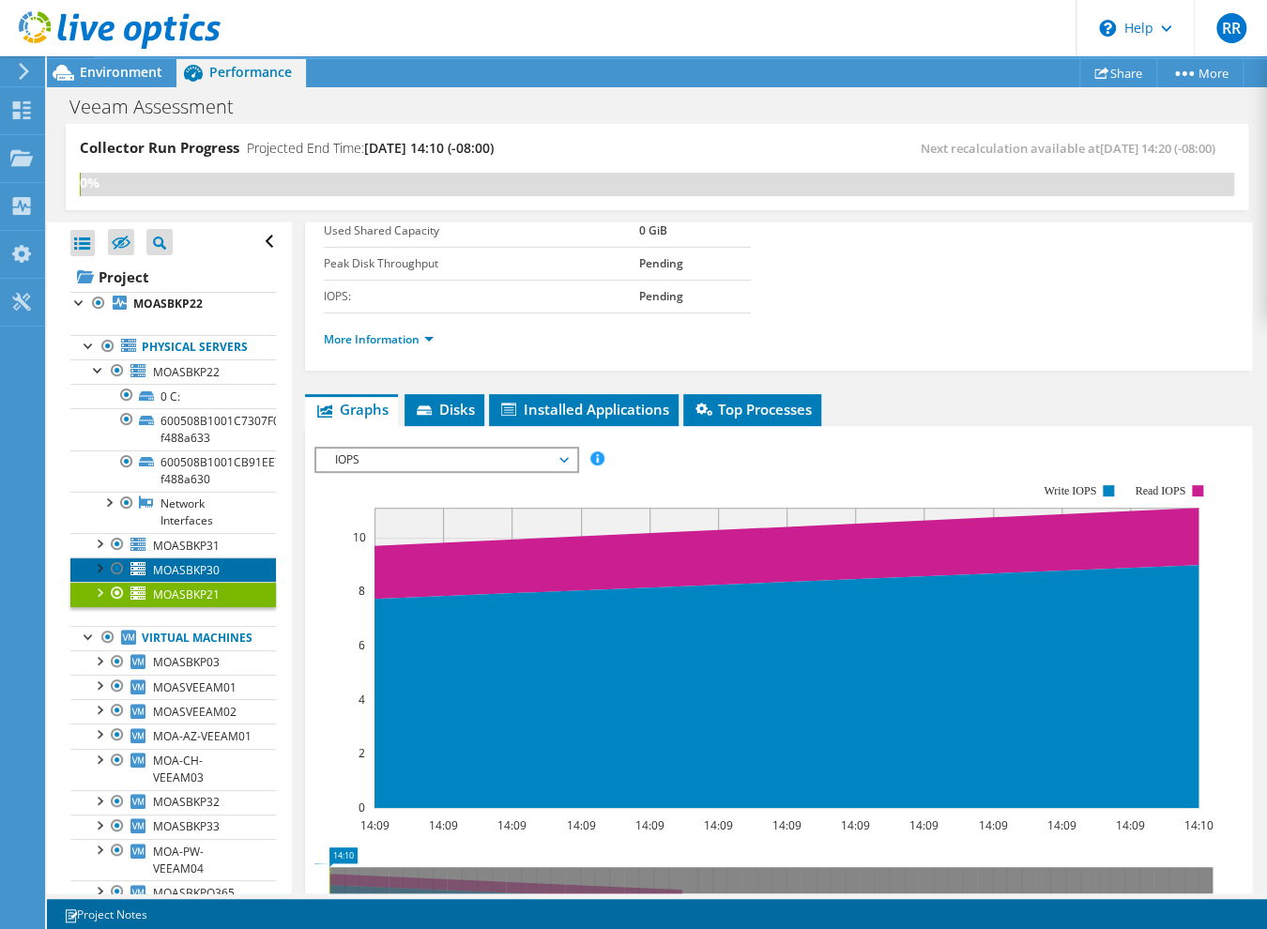
click at [191, 578] on span "MOASBKP30" at bounding box center [186, 570] width 67 height 16
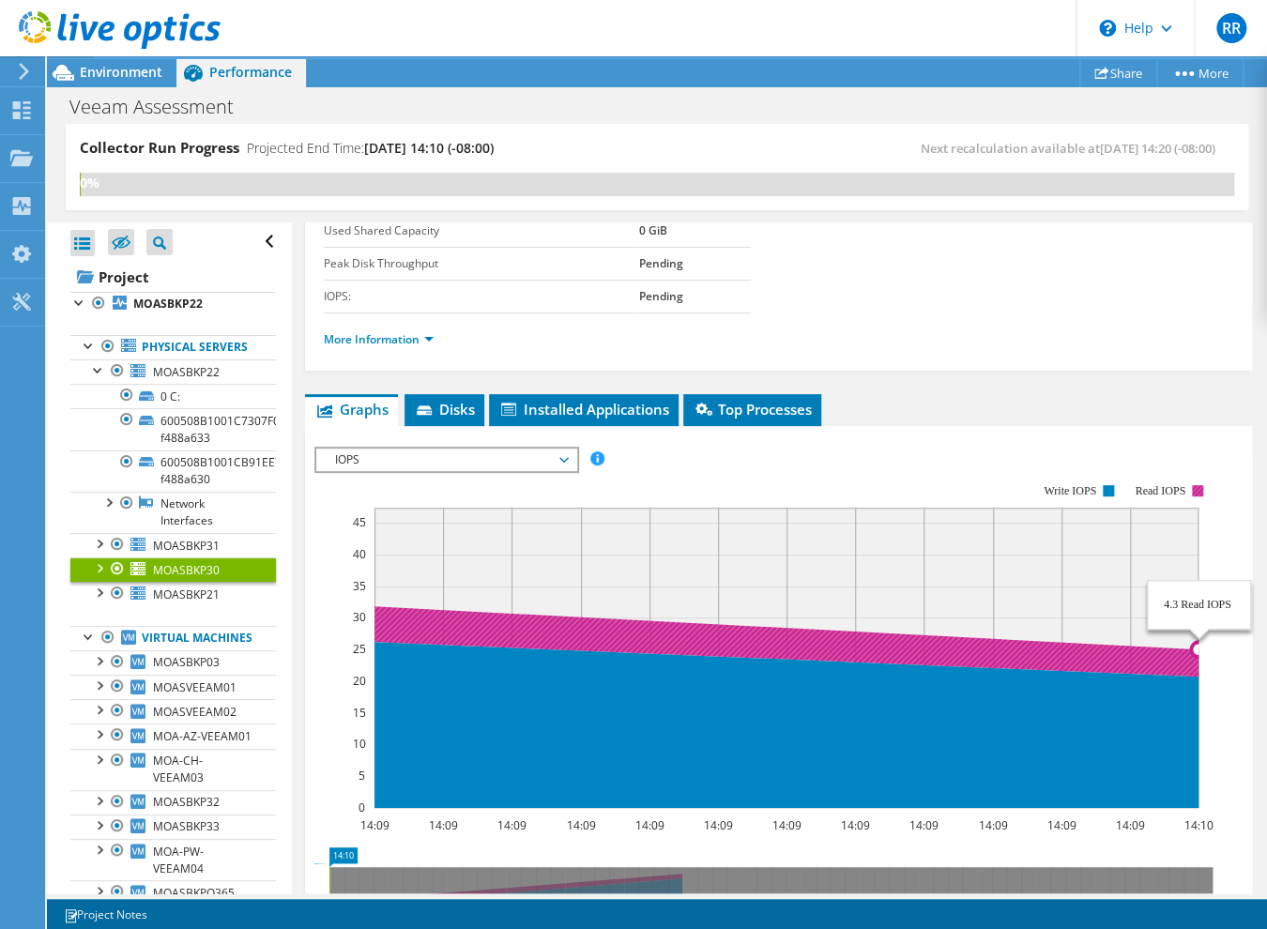
click at [532, 636] on icon at bounding box center [1198, 592] width 3297 height 169
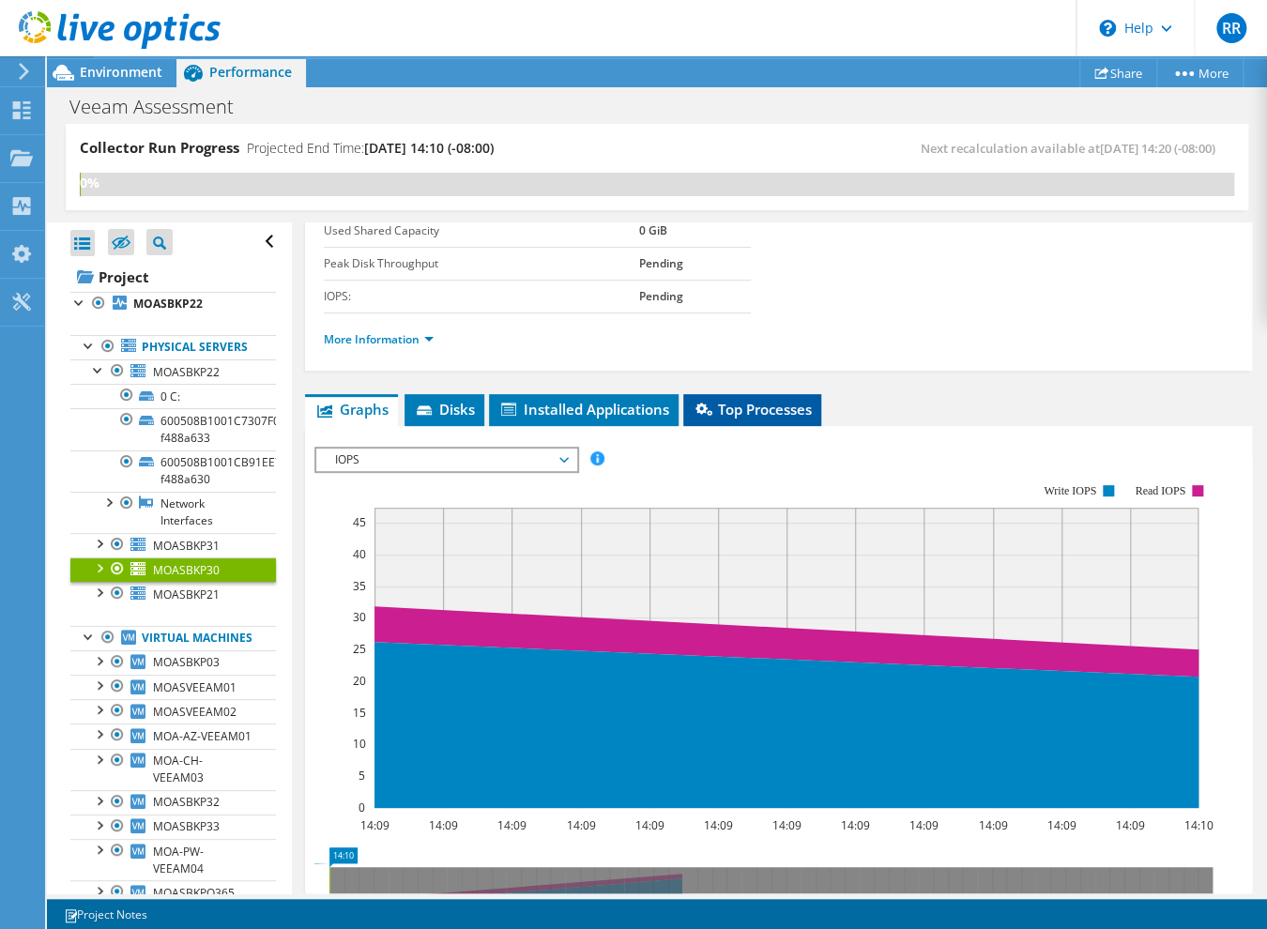
click at [763, 409] on span "Top Processes" at bounding box center [752, 409] width 119 height 19
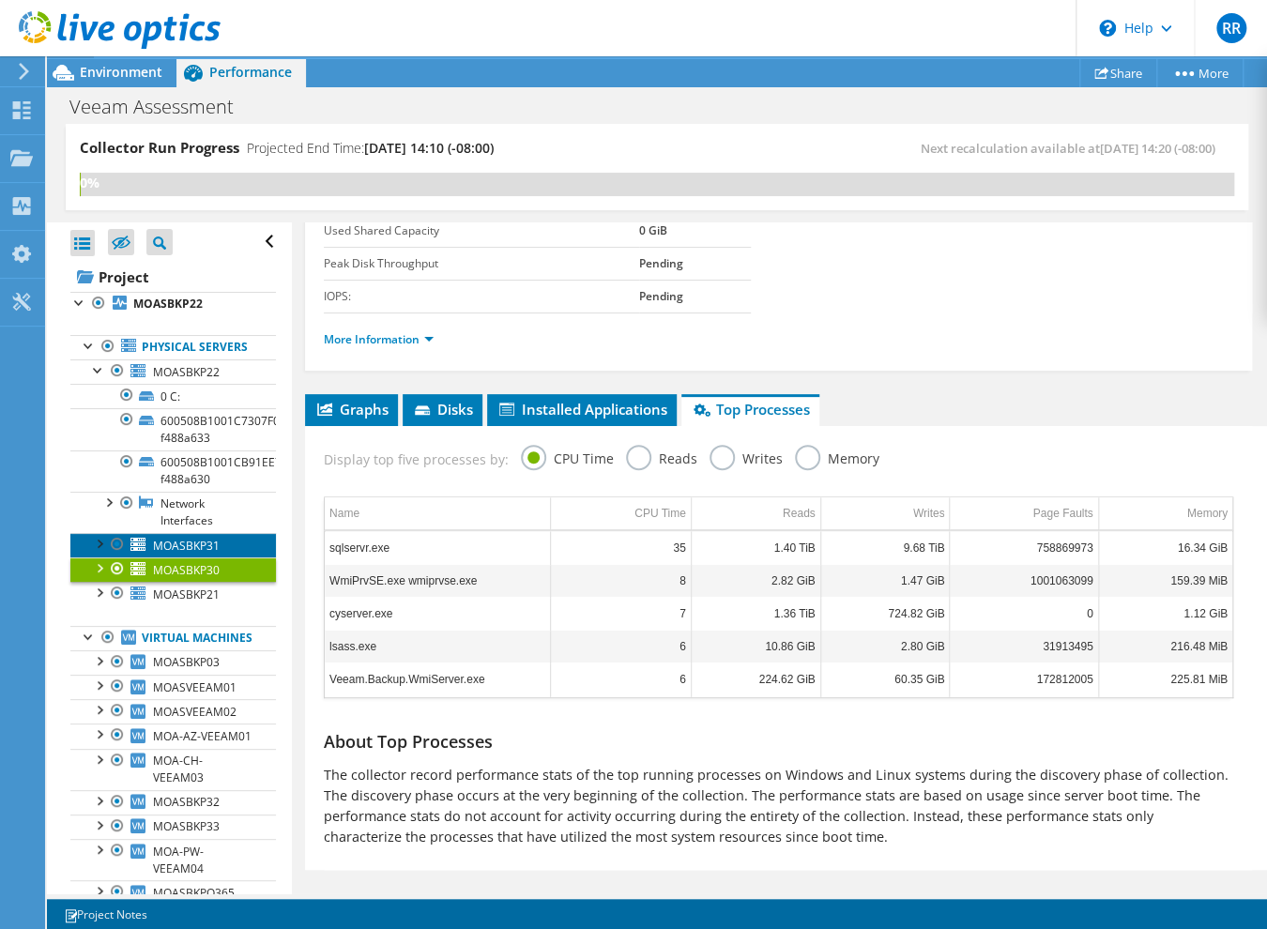
click at [182, 554] on span "MOASBKP31" at bounding box center [186, 546] width 67 height 16
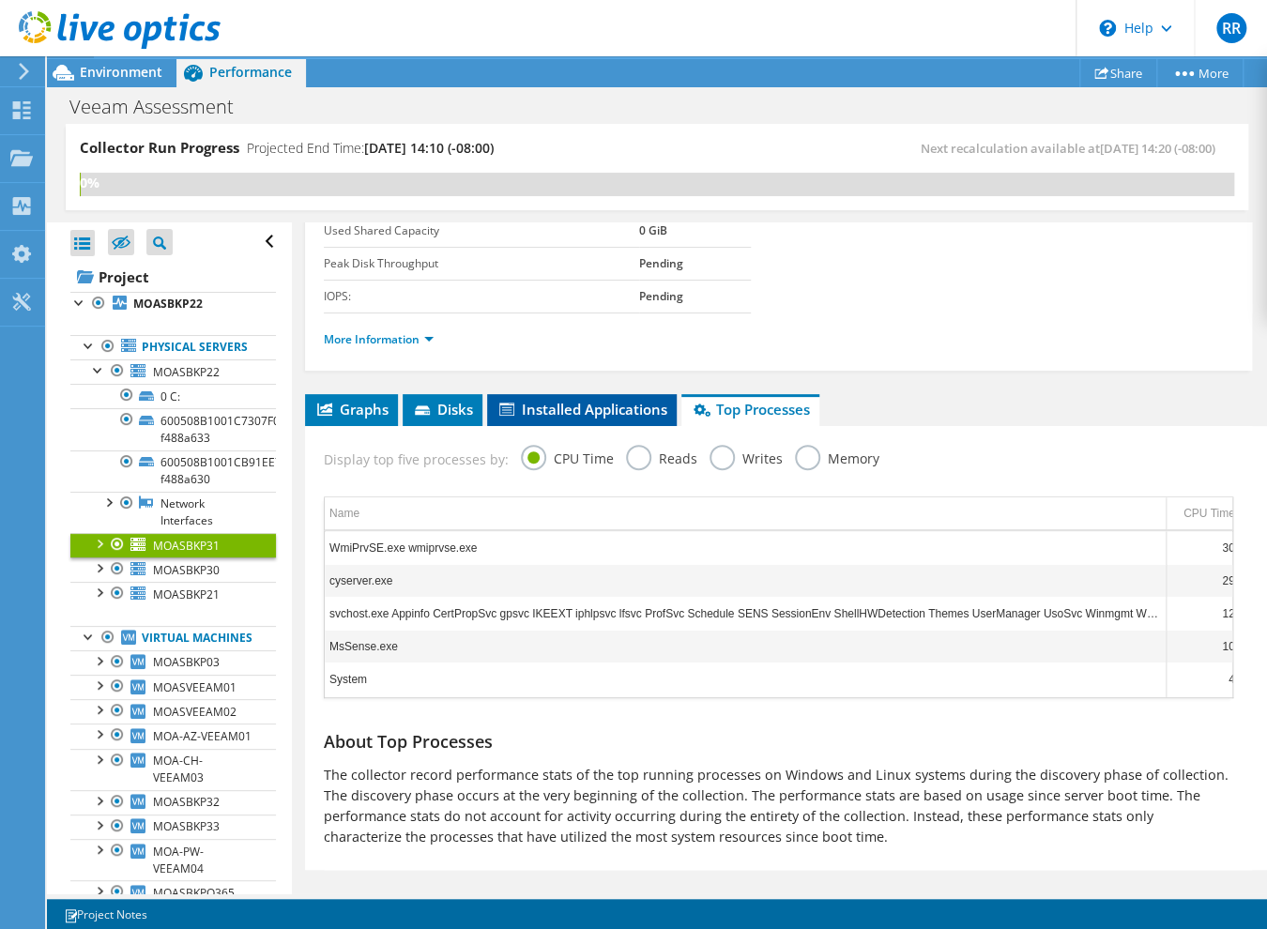
click at [573, 405] on span "Installed Applications" at bounding box center [582, 409] width 171 height 19
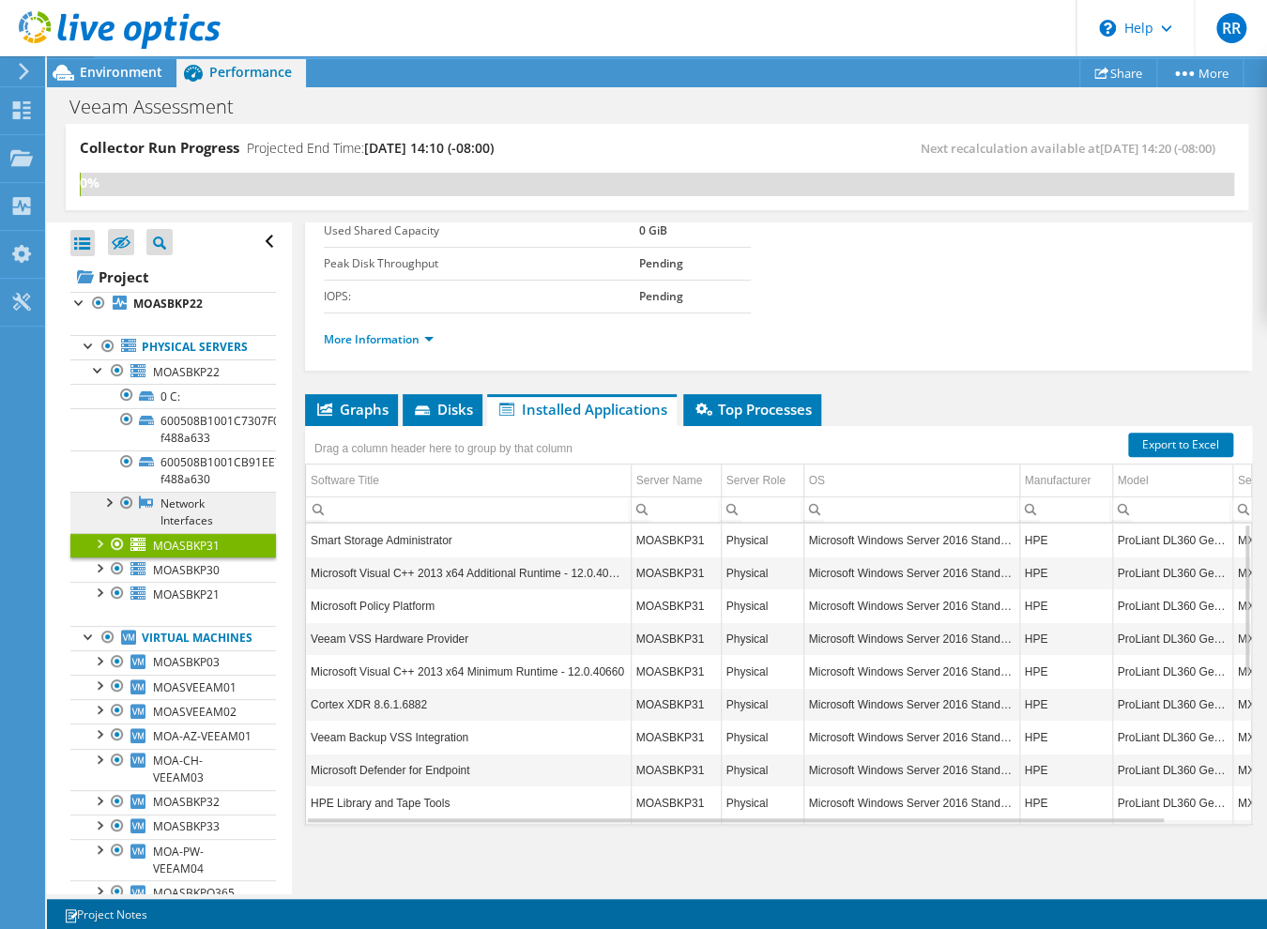
click at [169, 524] on link "Network Interfaces" at bounding box center [173, 512] width 206 height 41
click at [436, 405] on span "Disks" at bounding box center [442, 409] width 61 height 19
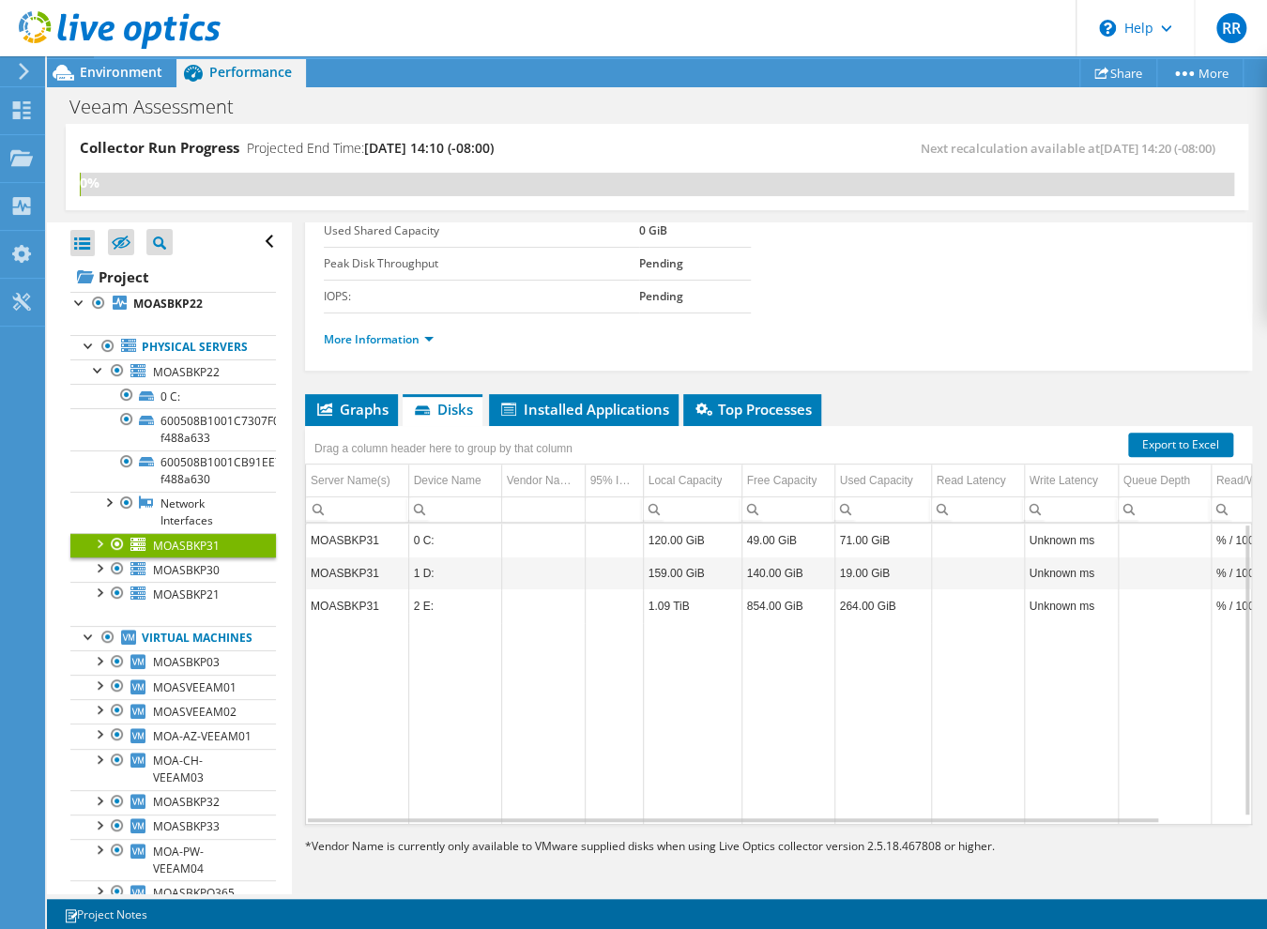
click at [391, 534] on td "MOASBKP31" at bounding box center [357, 540] width 102 height 33
click at [481, 534] on td "0 C:" at bounding box center [454, 540] width 93 height 33
click at [796, 402] on span "Top Processes" at bounding box center [752, 409] width 119 height 19
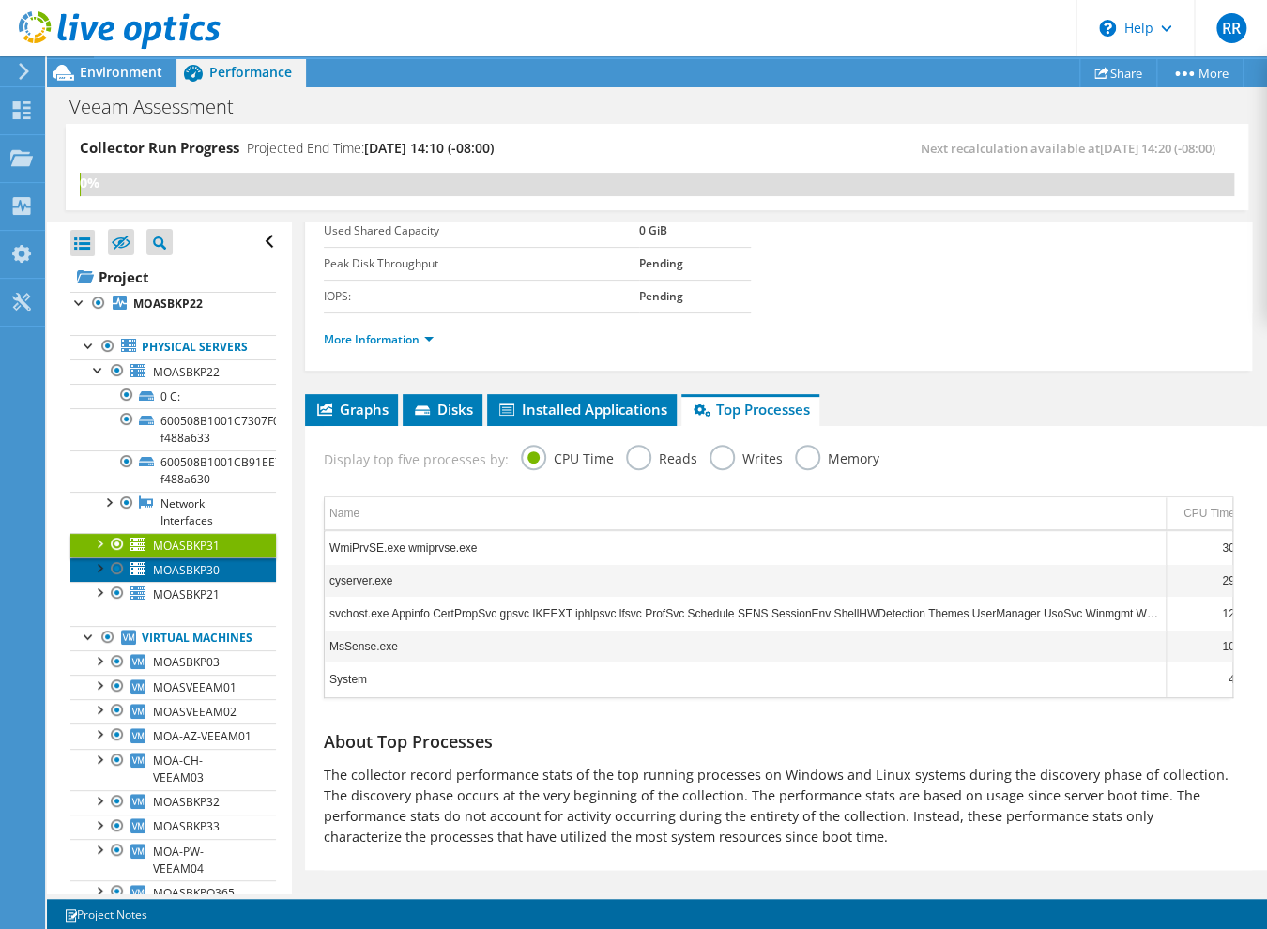
click at [171, 578] on span "MOASBKP30" at bounding box center [186, 570] width 67 height 16
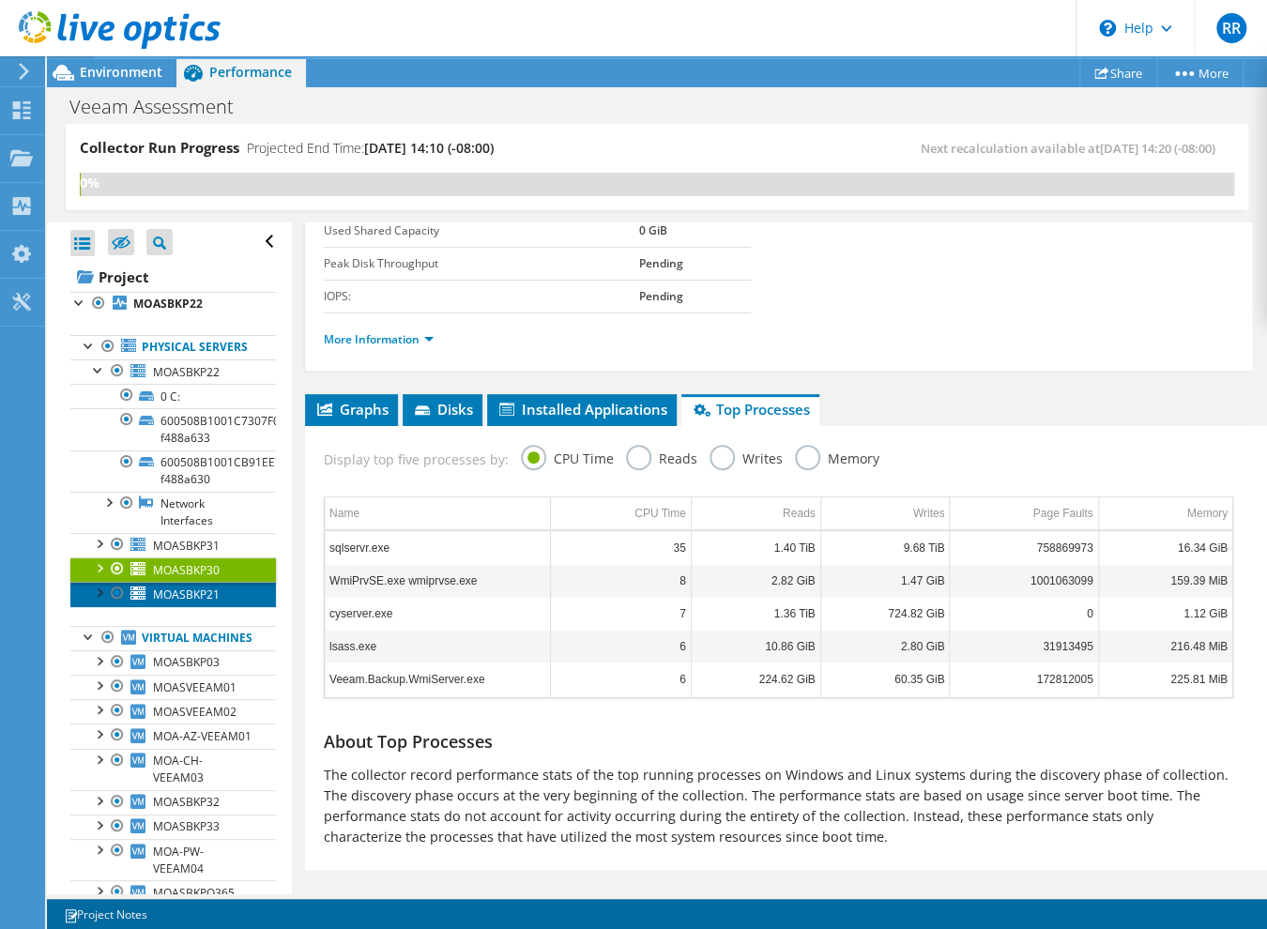
click at [171, 603] on span "MOASBKP21" at bounding box center [186, 595] width 67 height 16
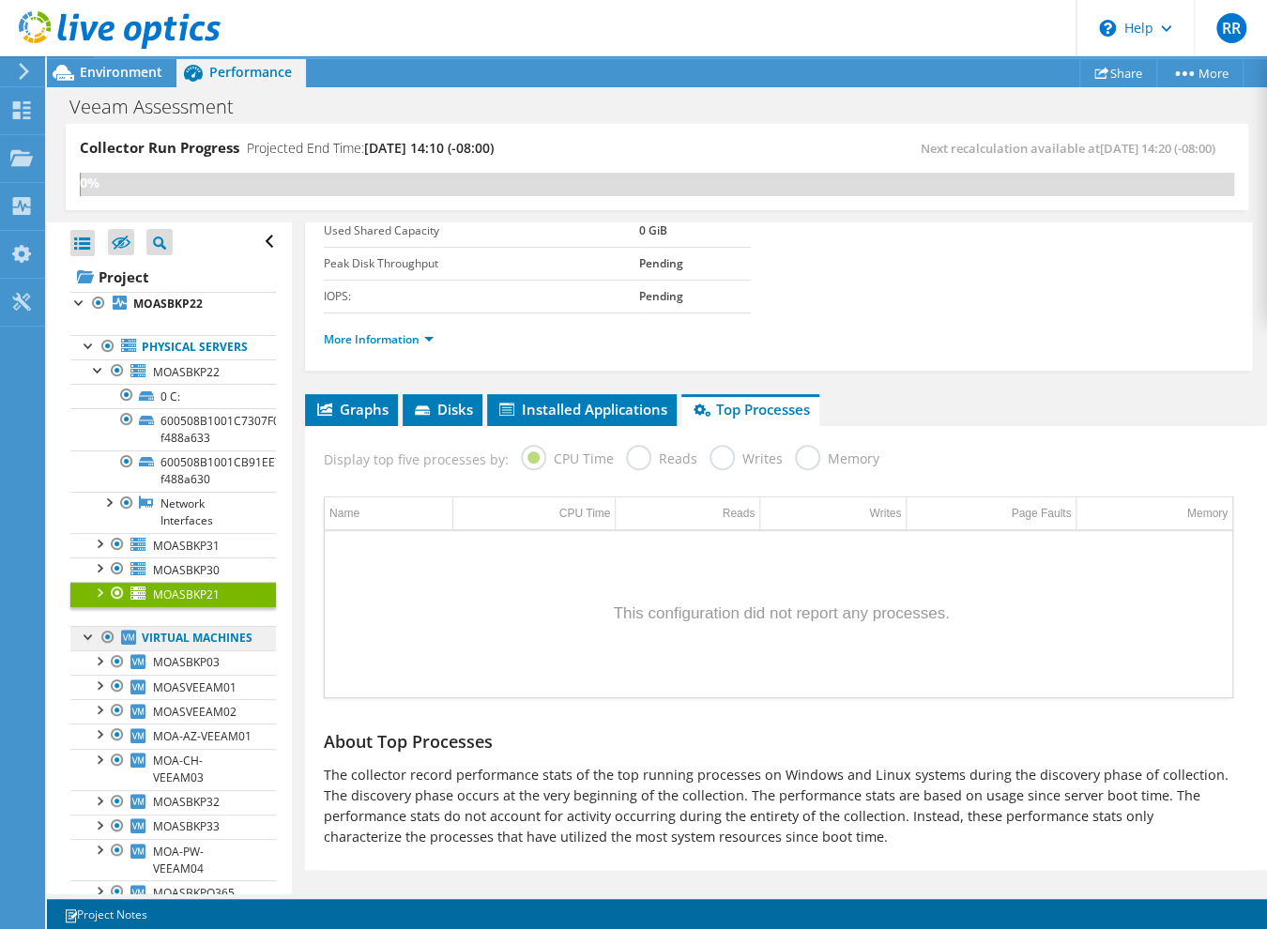
click at [156, 651] on link "Virtual Machines" at bounding box center [173, 638] width 206 height 24
click at [165, 670] on span "MOASBKP03" at bounding box center [186, 662] width 67 height 16
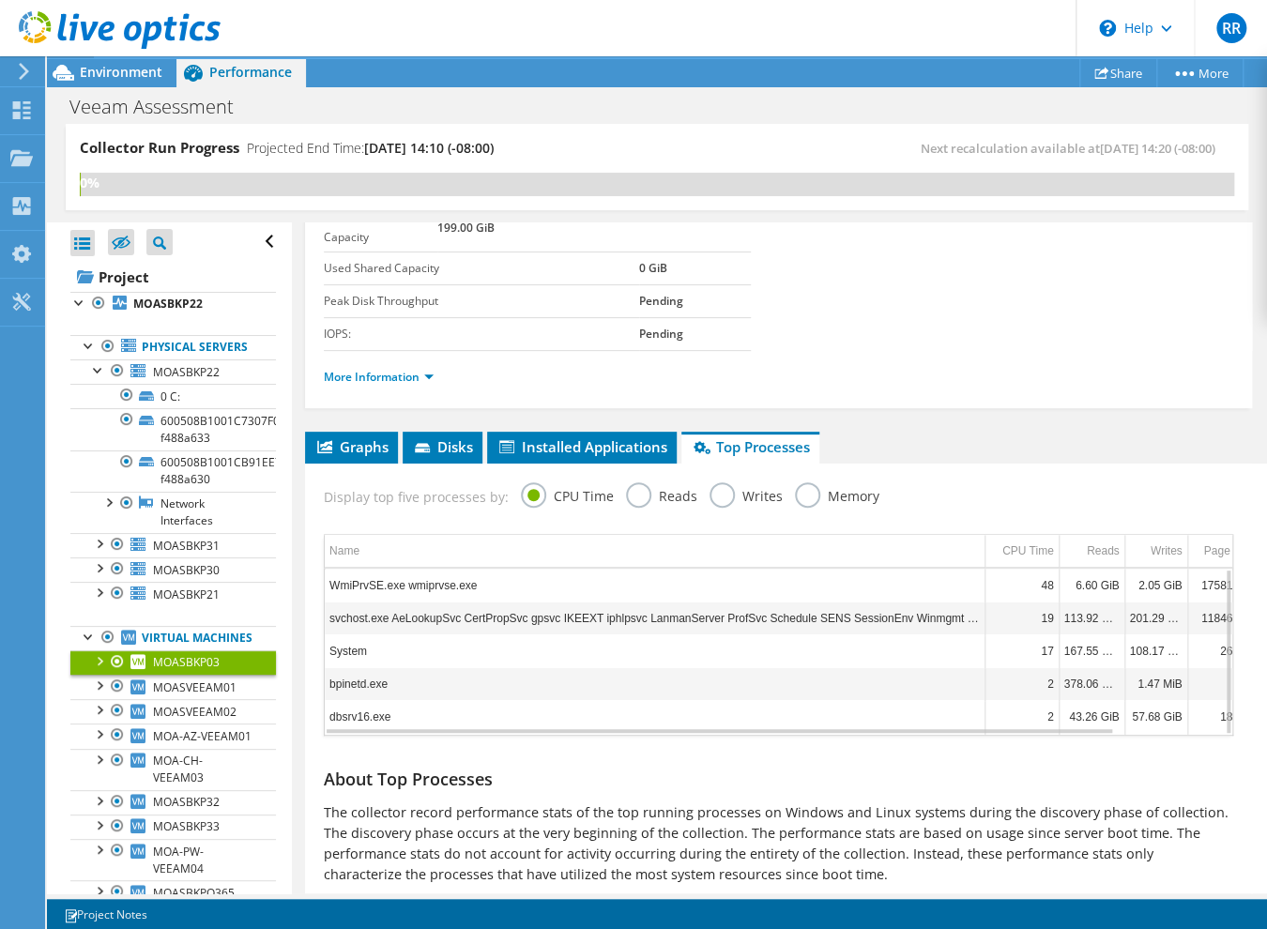
click at [349, 583] on td "WmiPrvSE.exe wmiprvse.exe" at bounding box center [655, 585] width 660 height 33
click at [639, 495] on label "Reads" at bounding box center [661, 494] width 71 height 23
click at [0, 0] on input "Reads" at bounding box center [0, 0] width 0 height 0
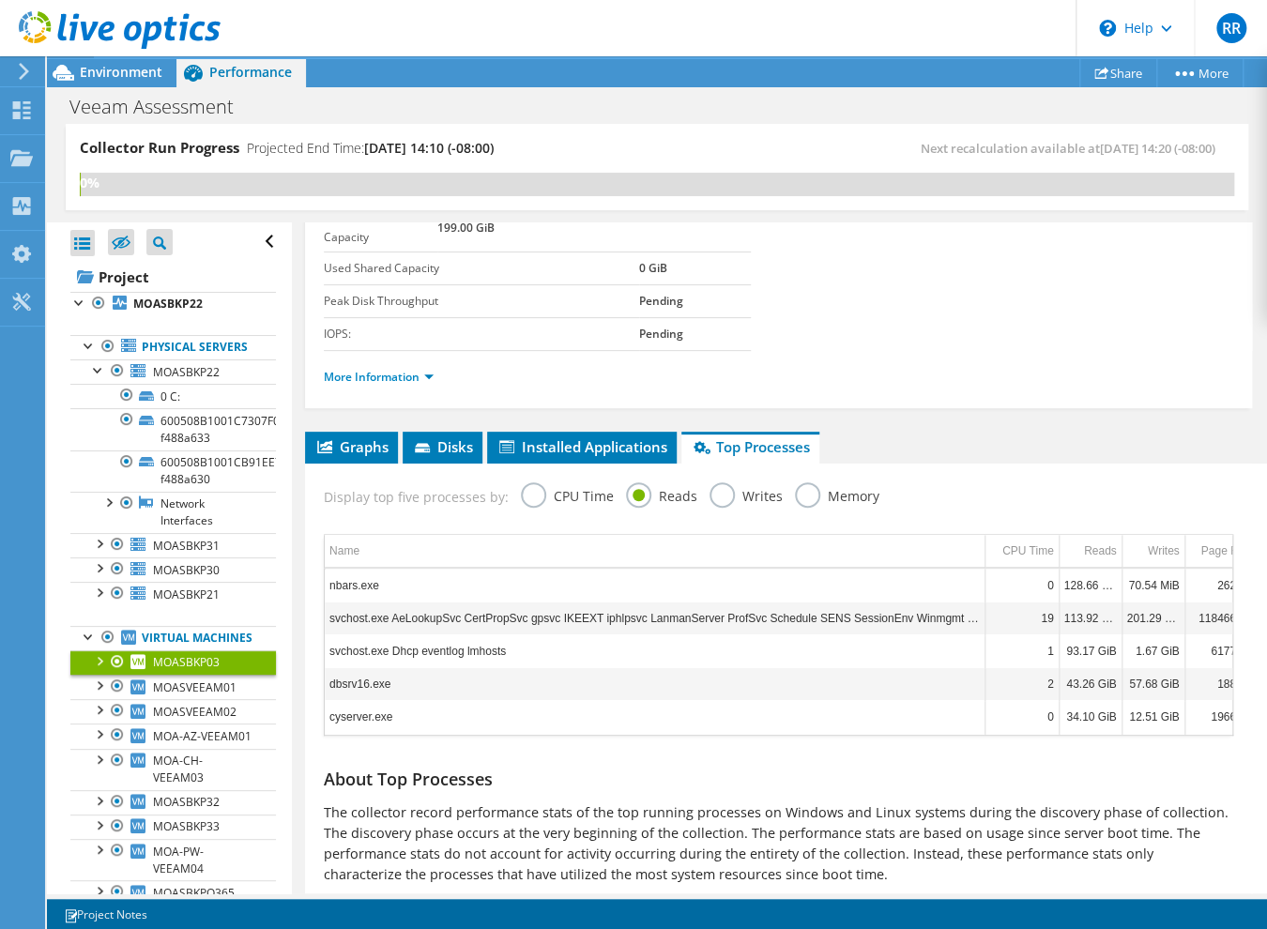
click at [722, 490] on label "Writes" at bounding box center [746, 494] width 73 height 23
click at [0, 0] on input "Writes" at bounding box center [0, 0] width 0 height 0
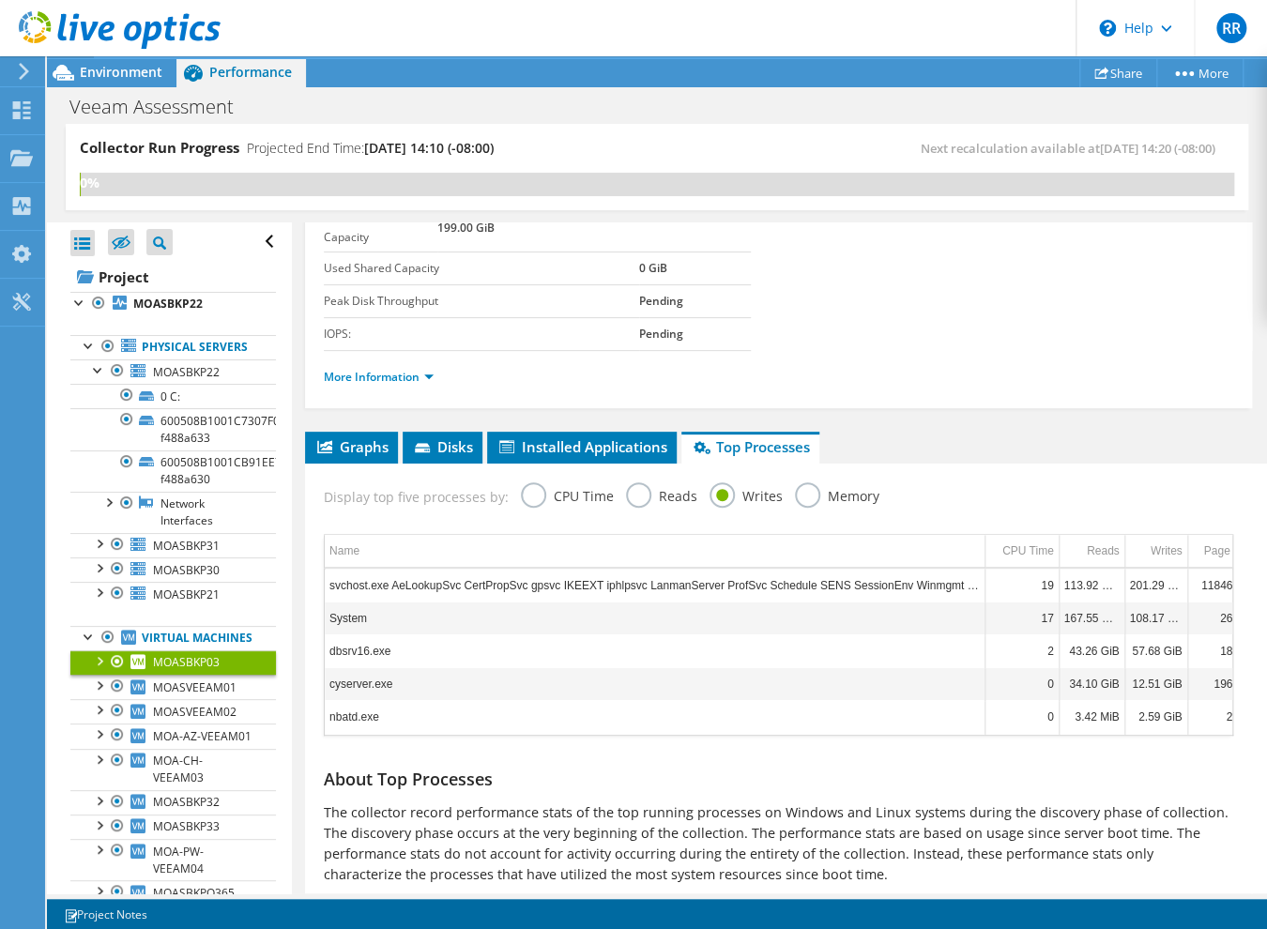
click at [866, 498] on label "Memory" at bounding box center [837, 494] width 84 height 23
click at [0, 0] on input "Memory" at bounding box center [0, 0] width 0 height 0
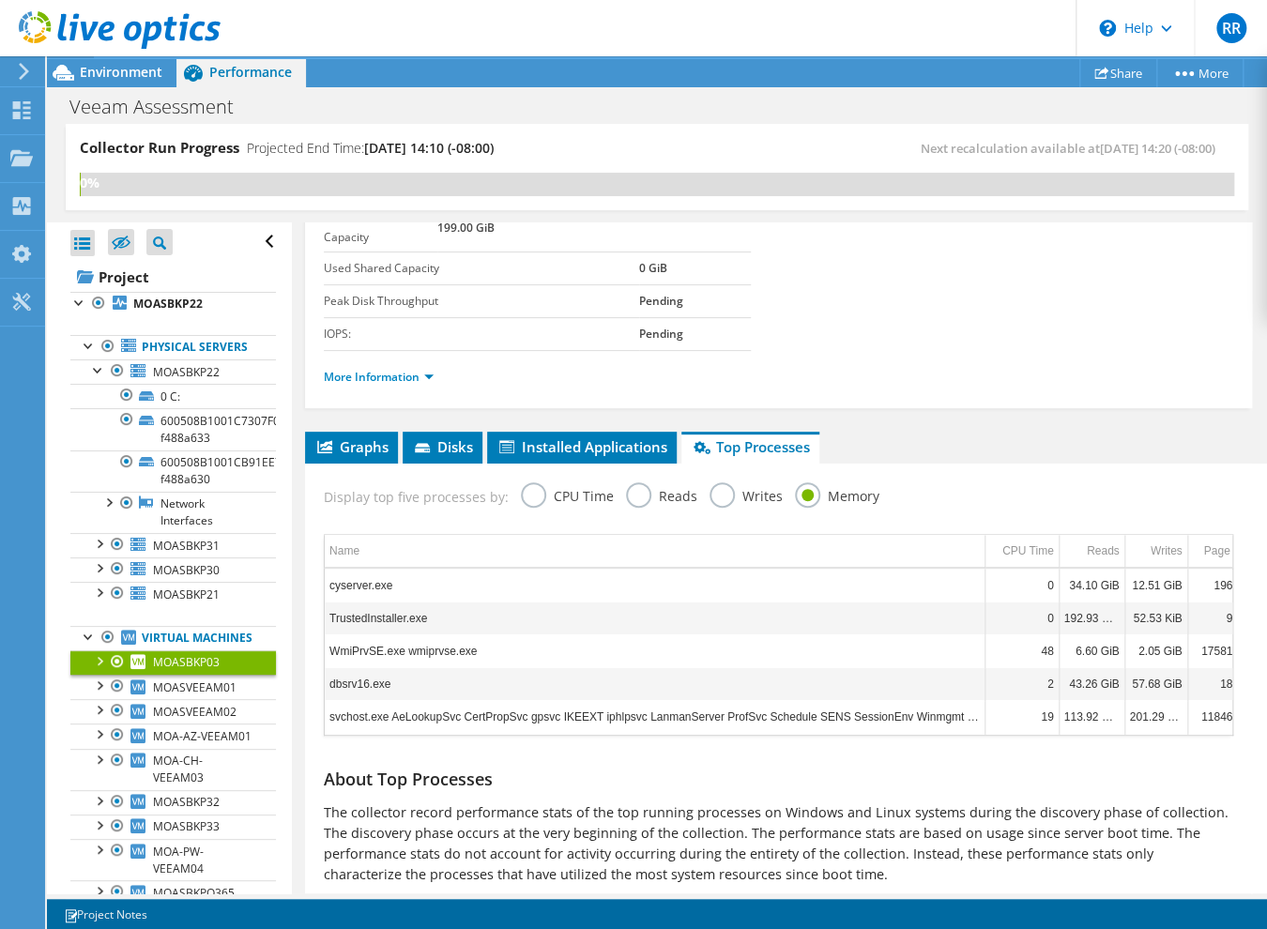
click at [823, 497] on label "Memory" at bounding box center [837, 494] width 84 height 23
click at [0, 0] on input "Memory" at bounding box center [0, 0] width 0 height 0
click at [552, 441] on span "Installed Applications" at bounding box center [582, 446] width 171 height 19
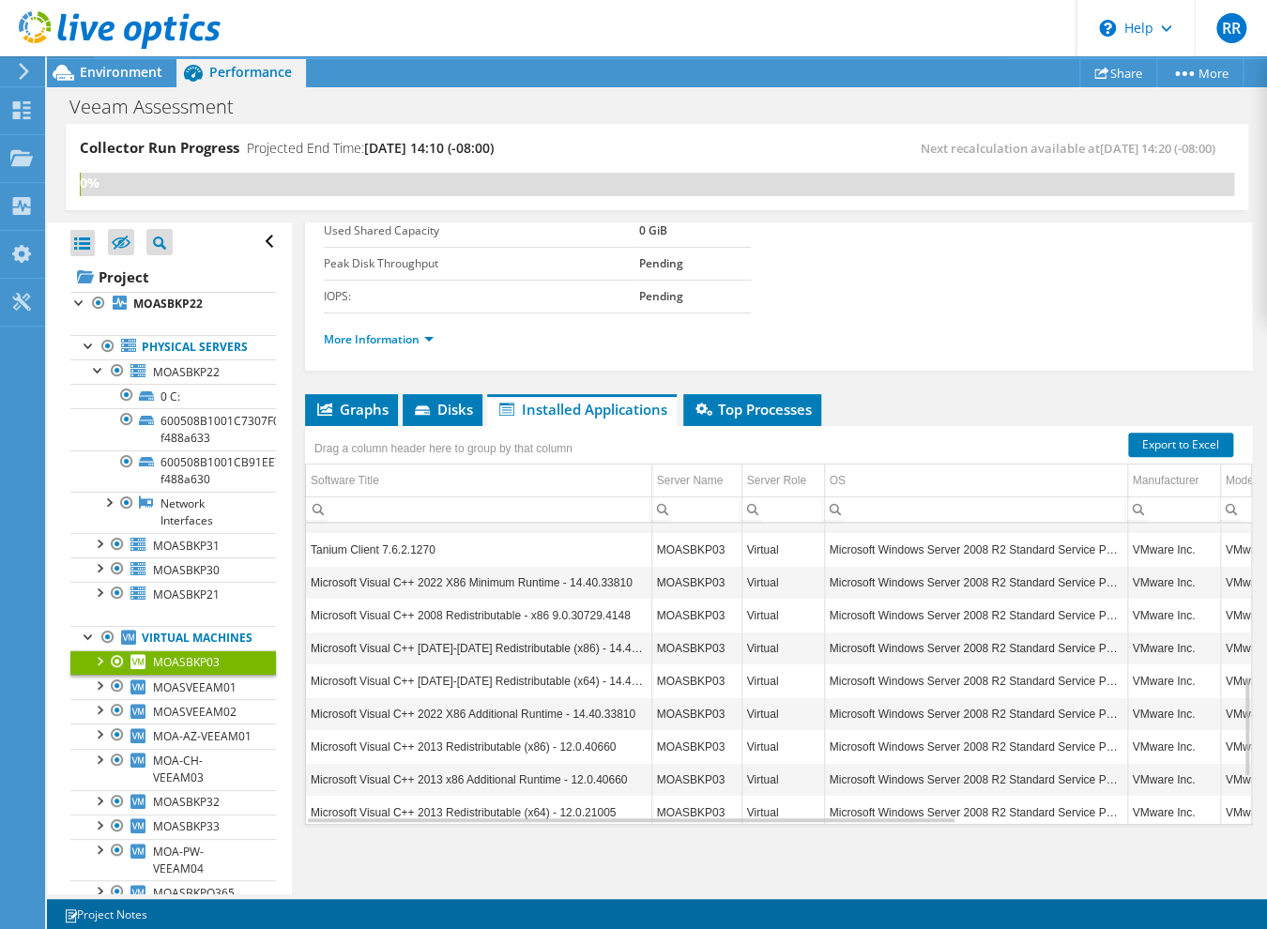
scroll to position [590, 0]
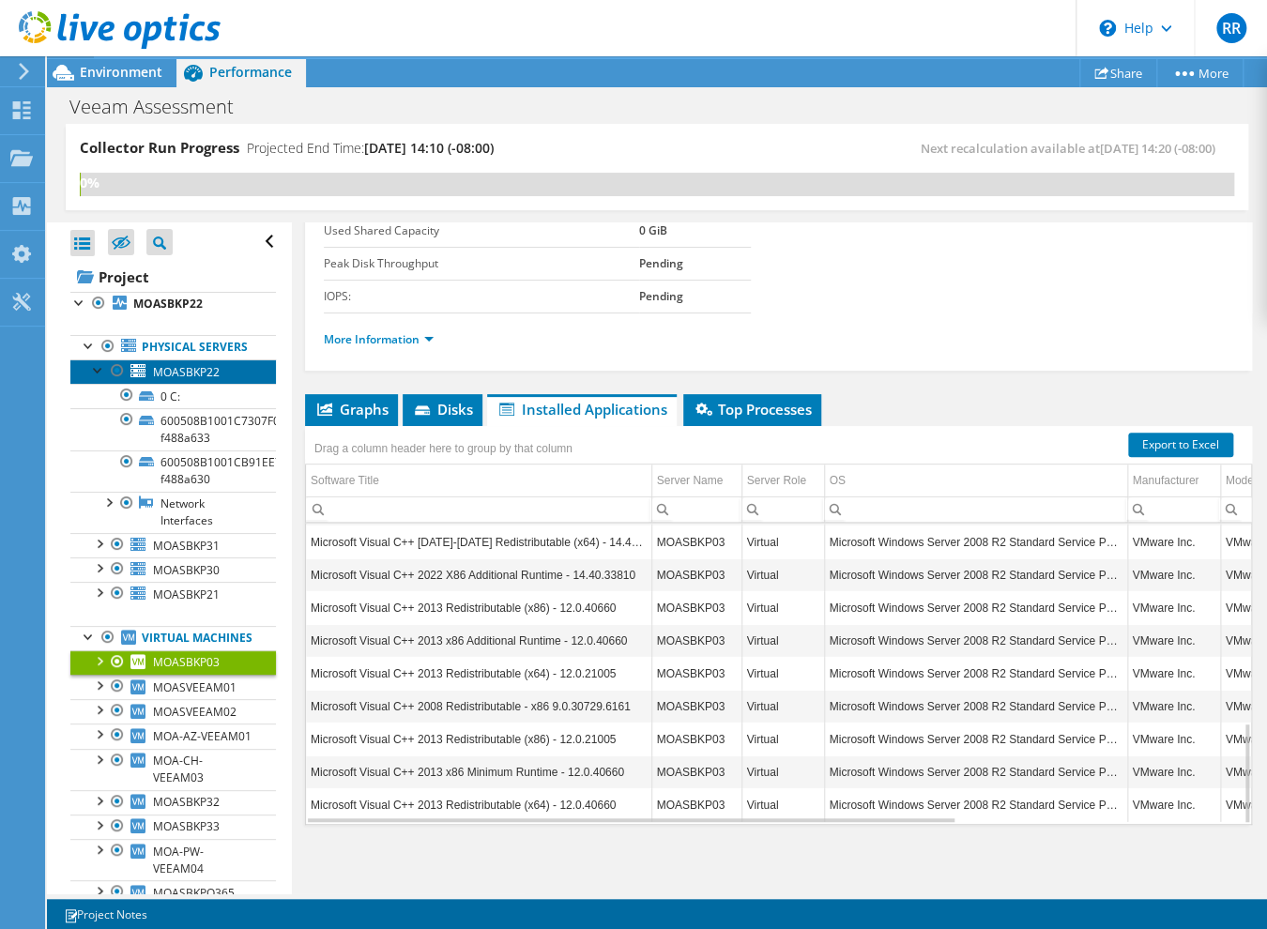
click at [156, 380] on span "MOASBKP22" at bounding box center [186, 372] width 67 height 16
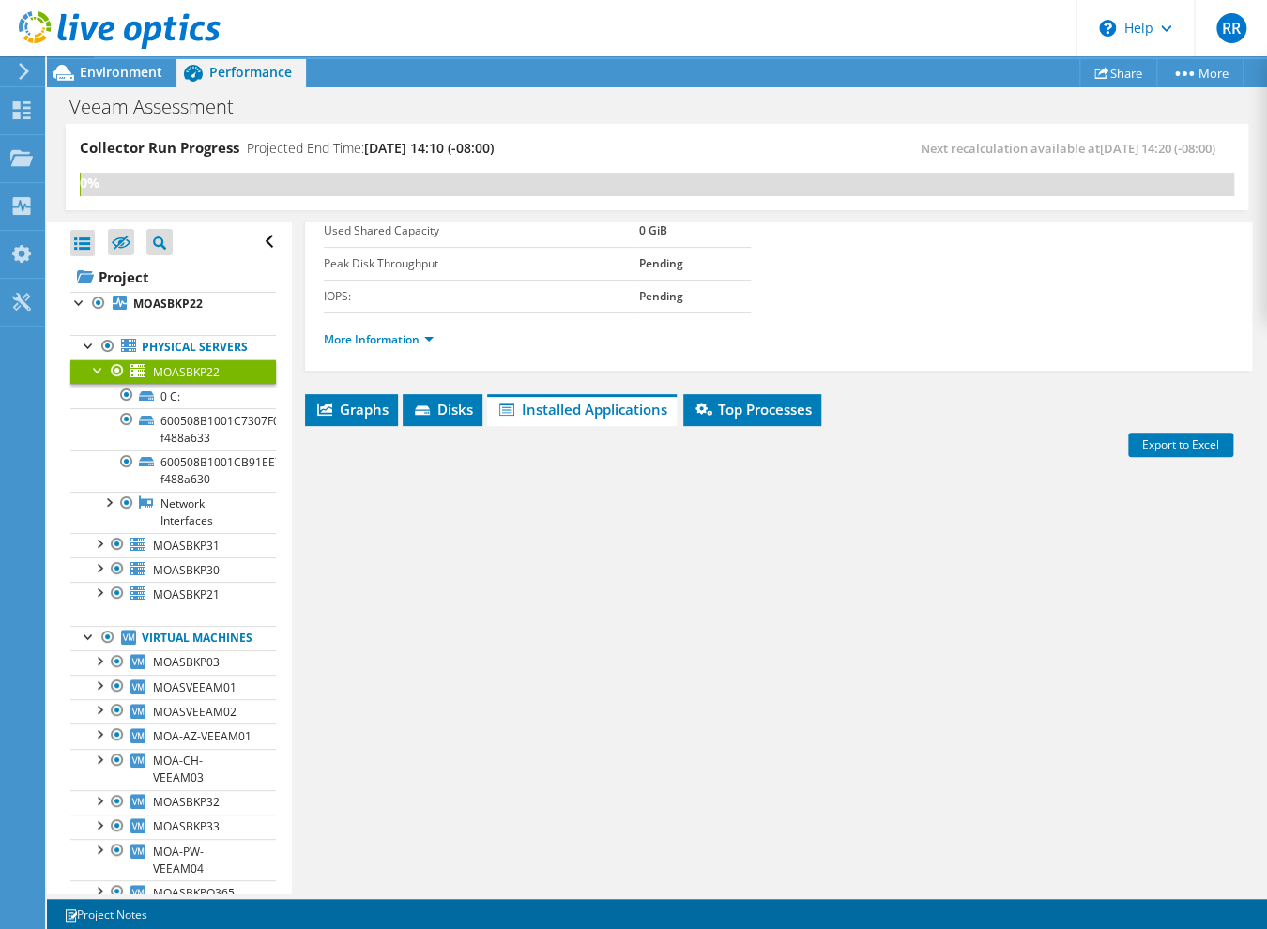
scroll to position [195, 0]
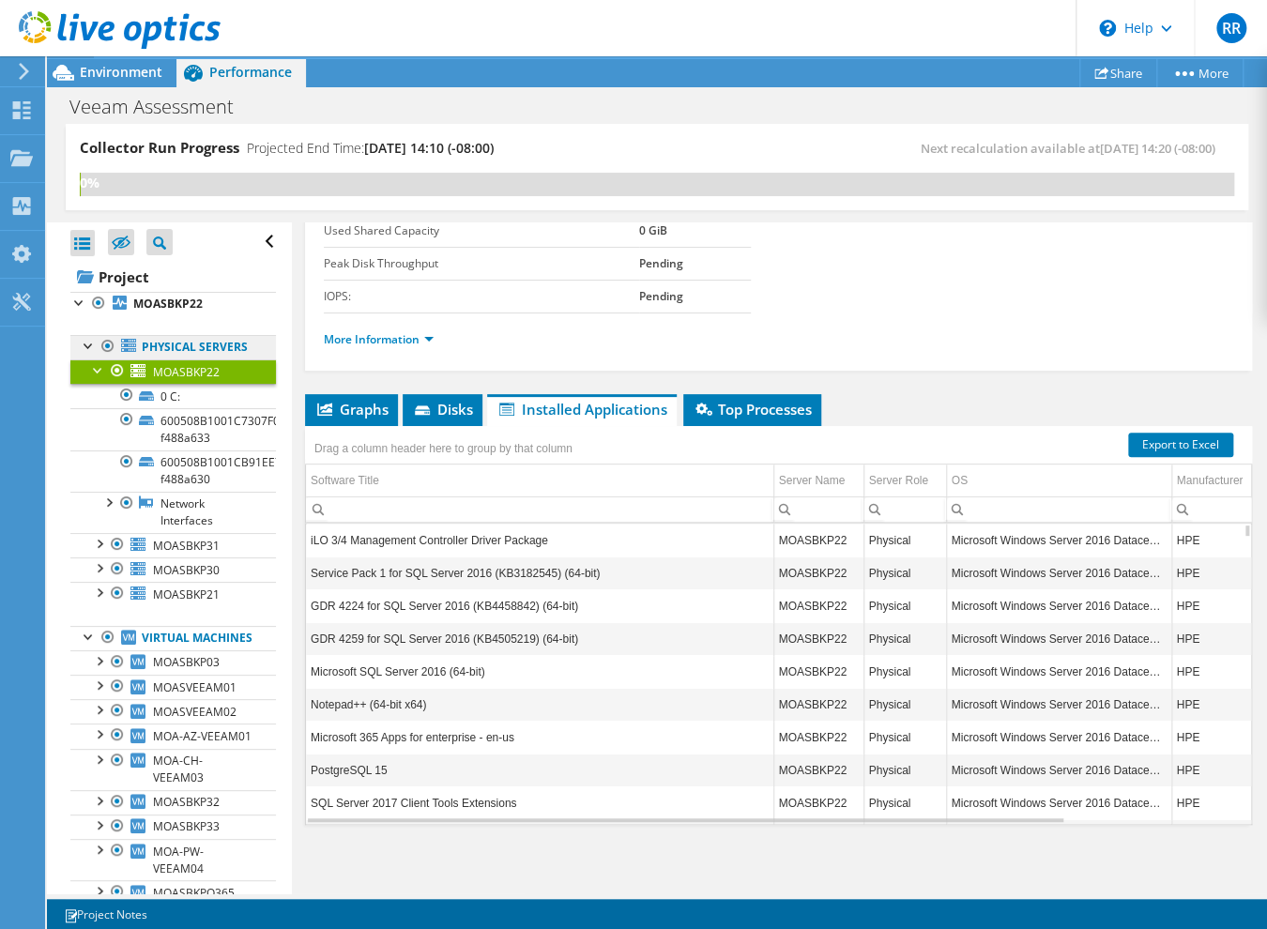
click at [167, 348] on link "Physical Servers" at bounding box center [173, 347] width 206 height 24
click at [167, 294] on link "MOASBKP22" at bounding box center [173, 304] width 206 height 24
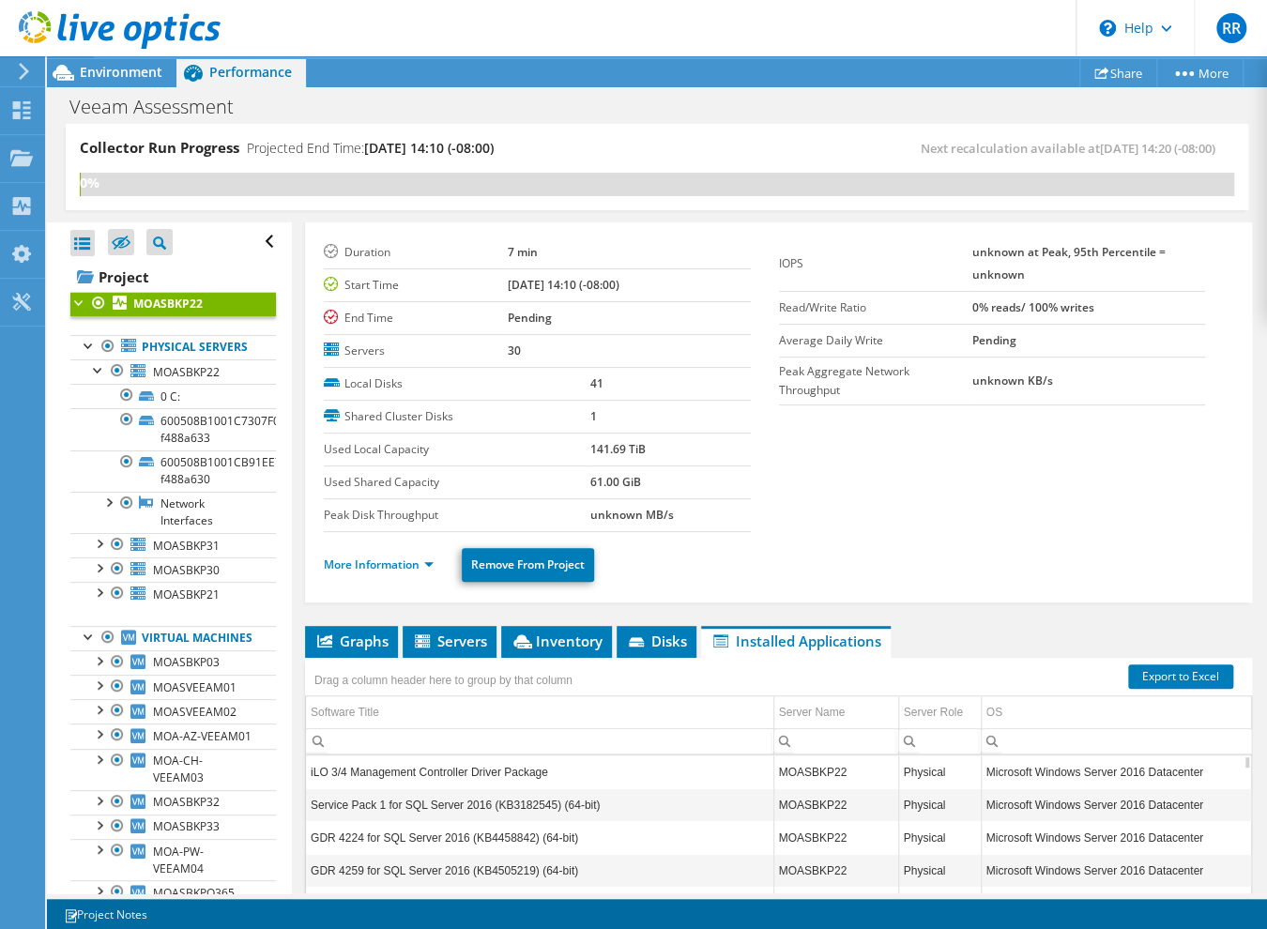
scroll to position [0, 0]
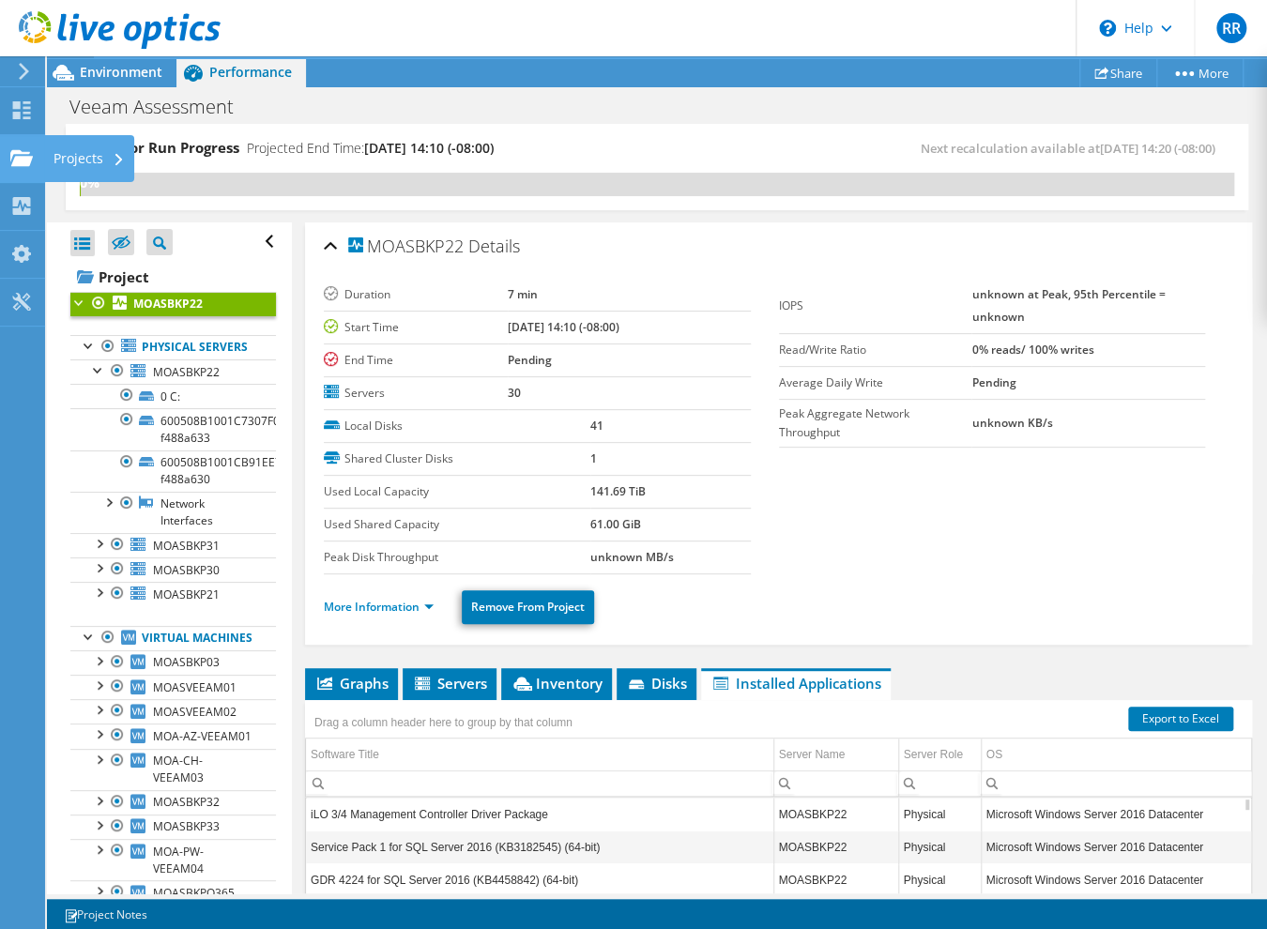
click at [12, 151] on use at bounding box center [21, 157] width 23 height 16
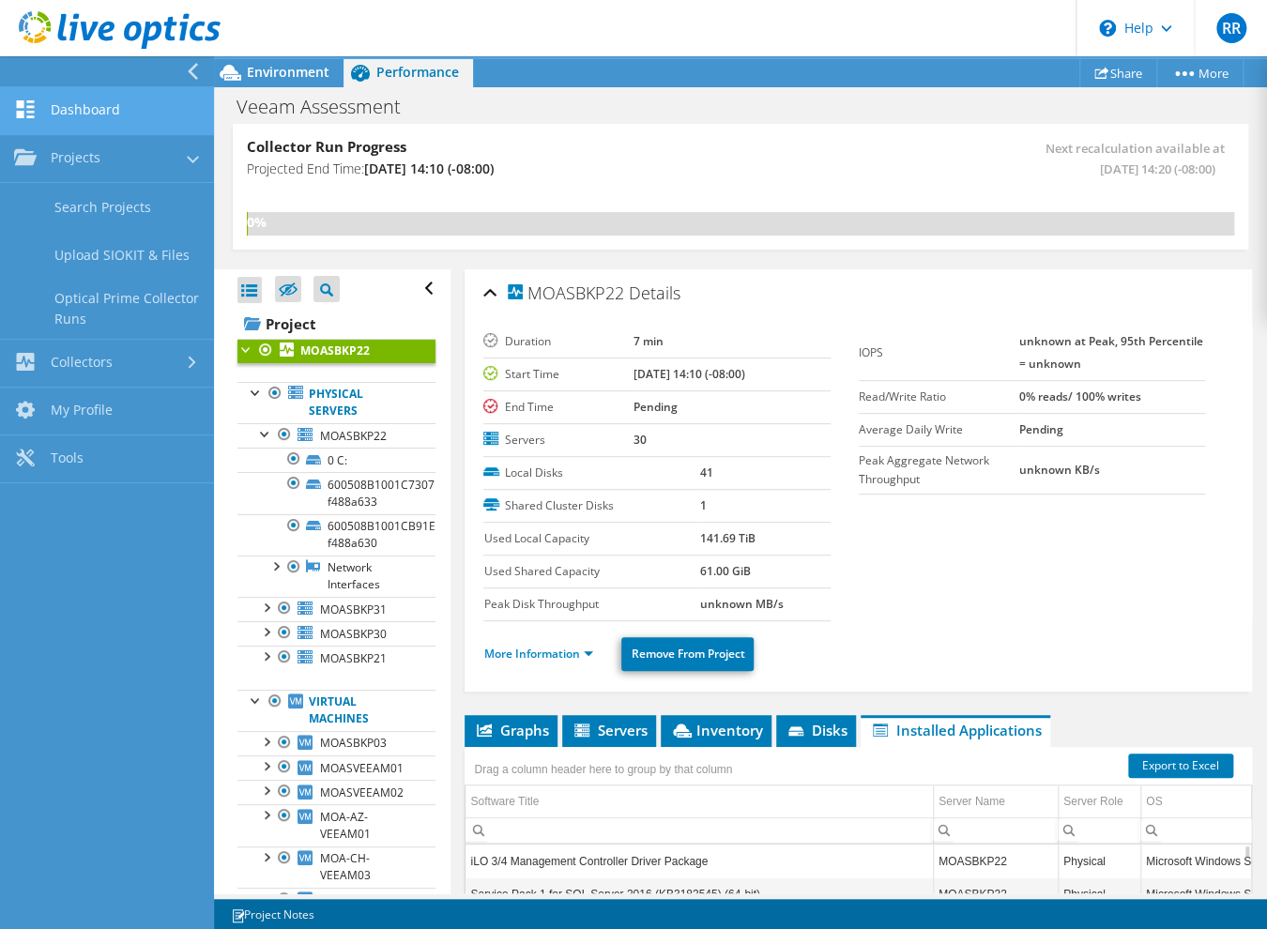
click at [52, 121] on link "Dashboard" at bounding box center [107, 111] width 214 height 48
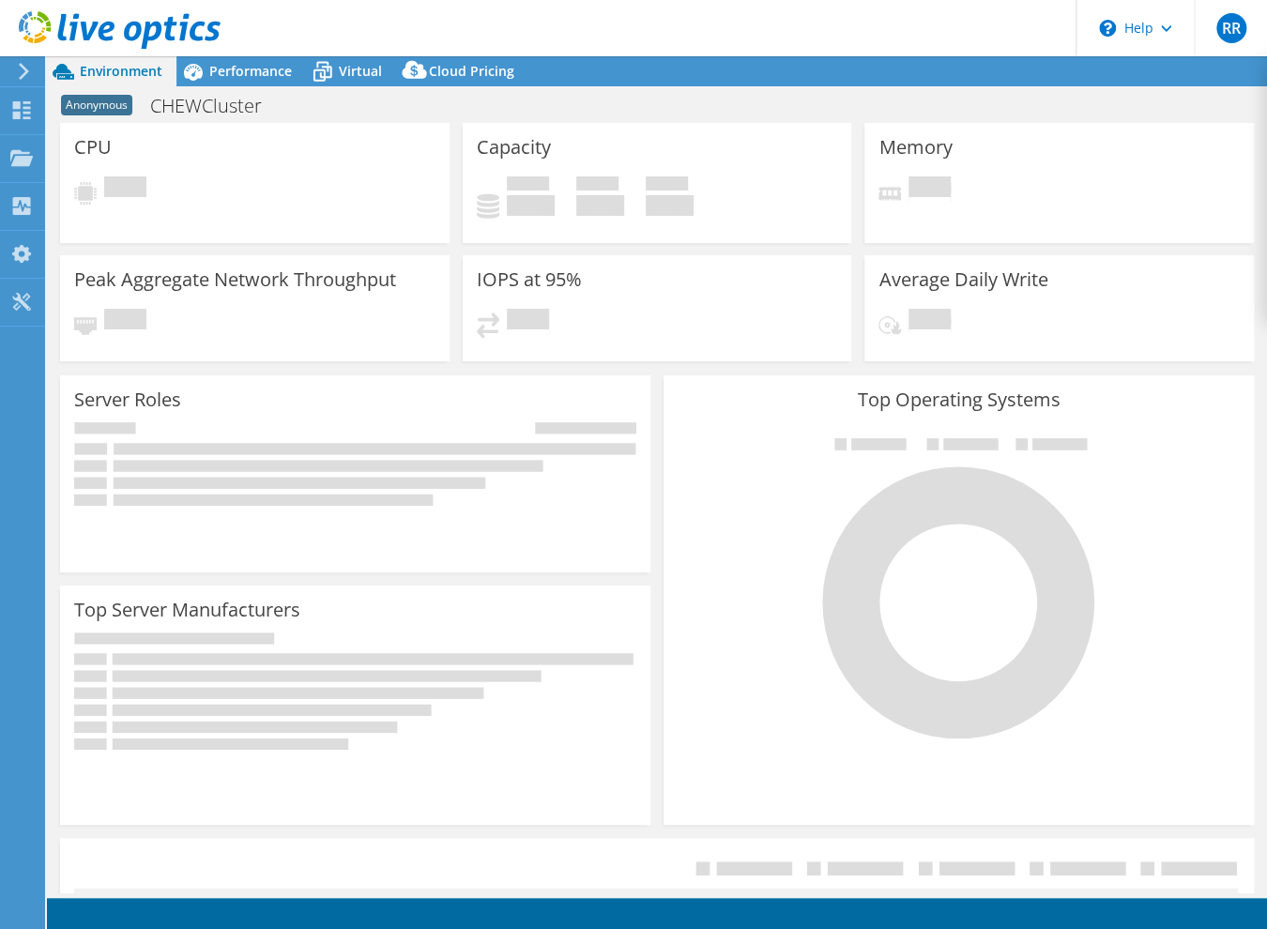
select select "USD"
select select "USWest"
select select "USD"
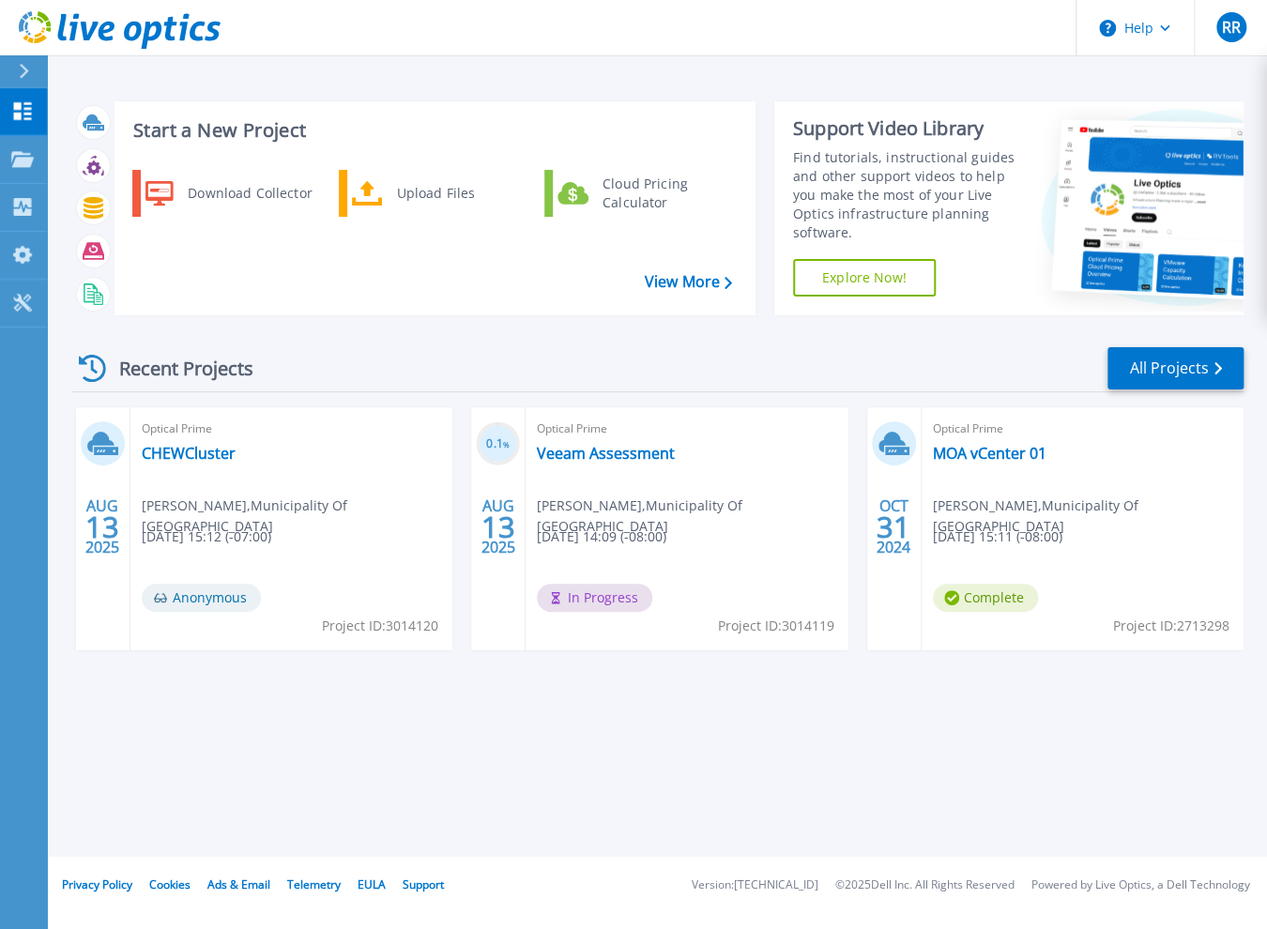
click at [714, 711] on div "Start a New Project Download Collector Upload Files Cloud Pricing Calculator Vi…" at bounding box center [657, 428] width 1220 height 857
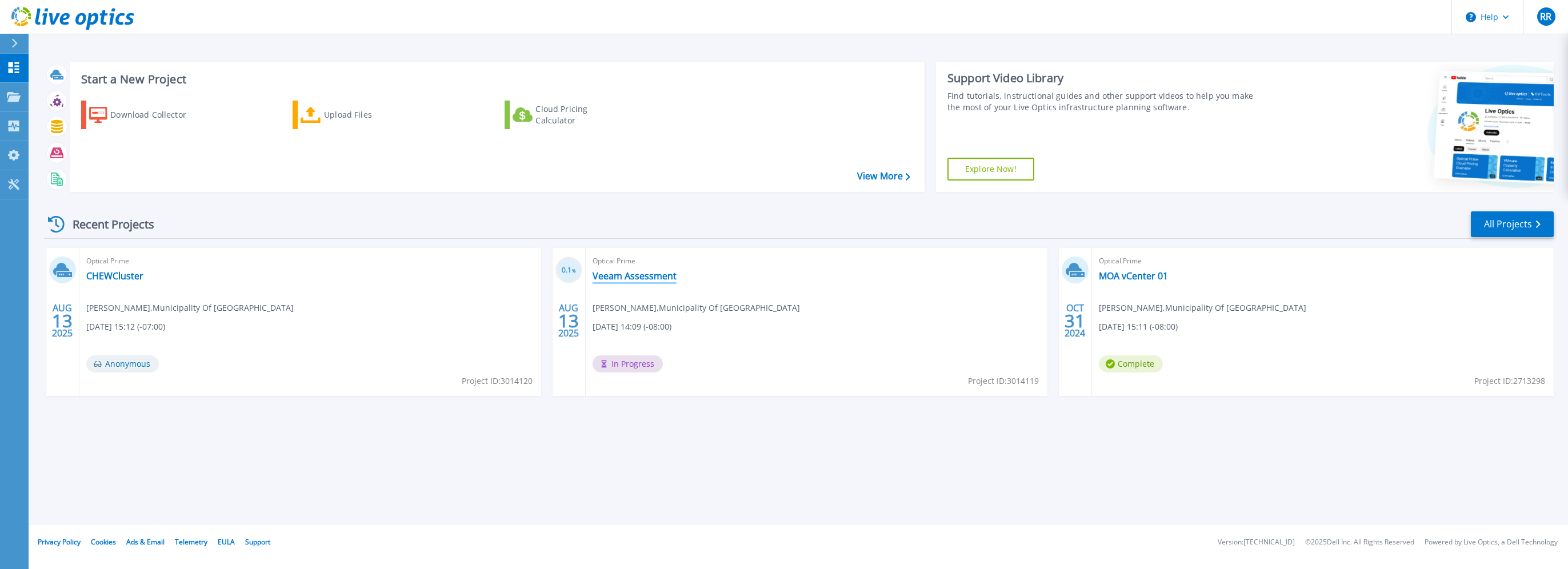
click at [651, 277] on link "Veeam Assessment" at bounding box center [635, 276] width 84 height 12
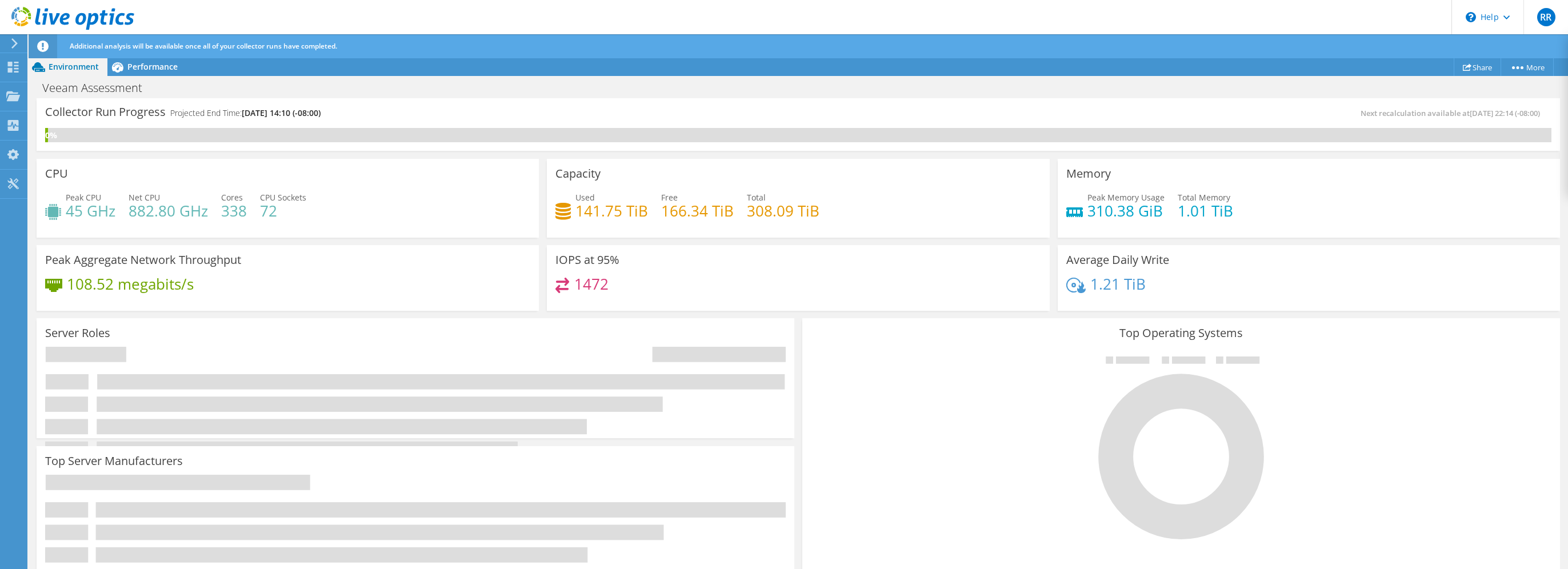
scroll to position [290, 0]
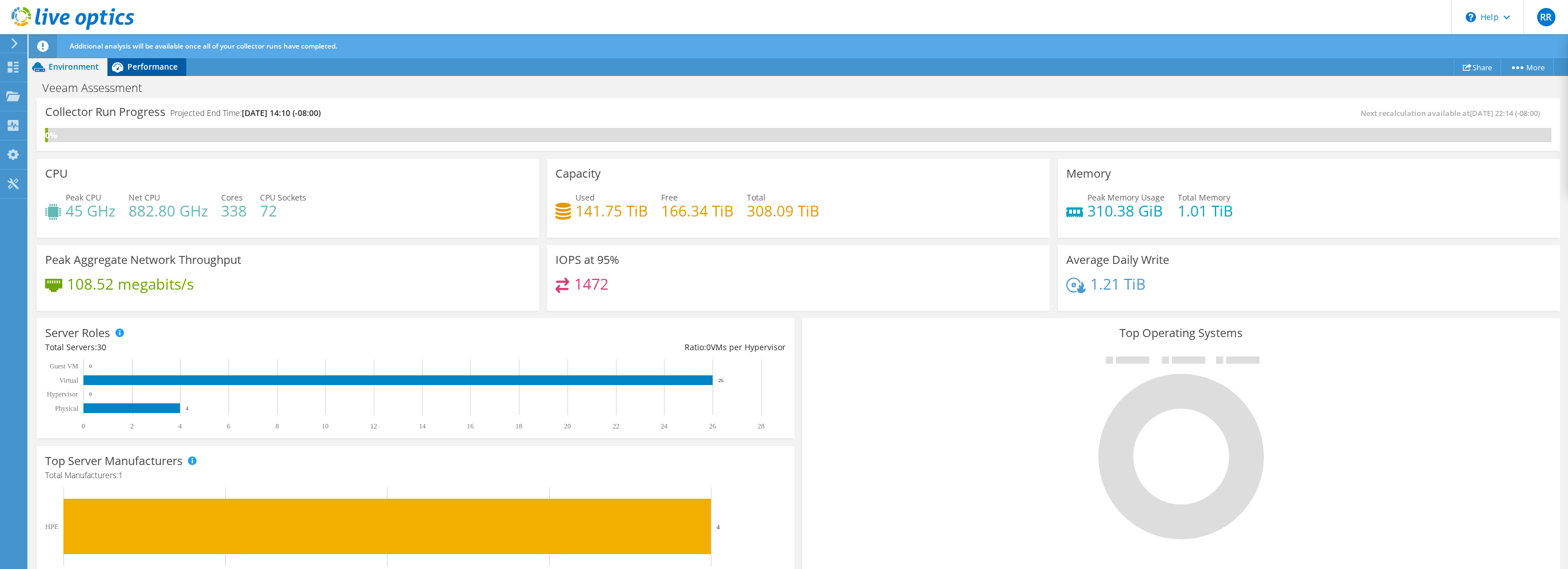
click at [158, 69] on span "Performance" at bounding box center [152, 66] width 51 height 11
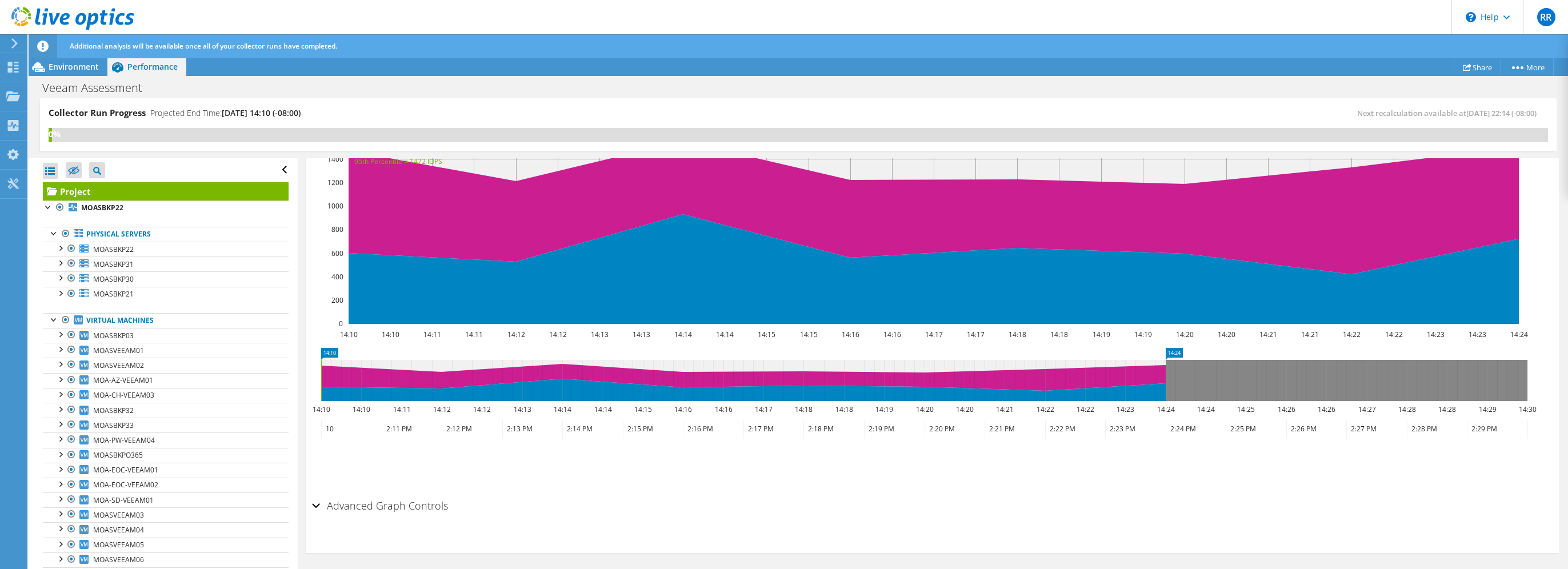
scroll to position [210, 0]
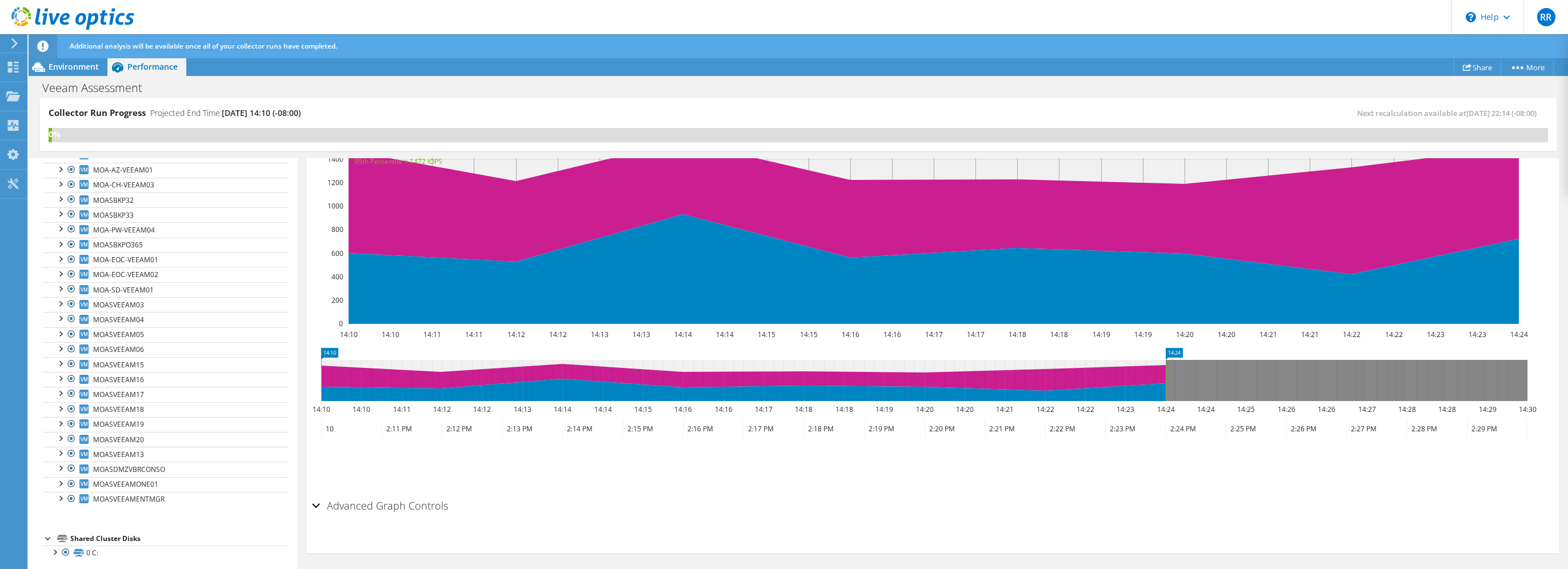
click at [363, 107] on div "Collector Run Progress Projected End Time: [DATE] 14:10 (-08:00)" at bounding box center [424, 117] width 750 height 21
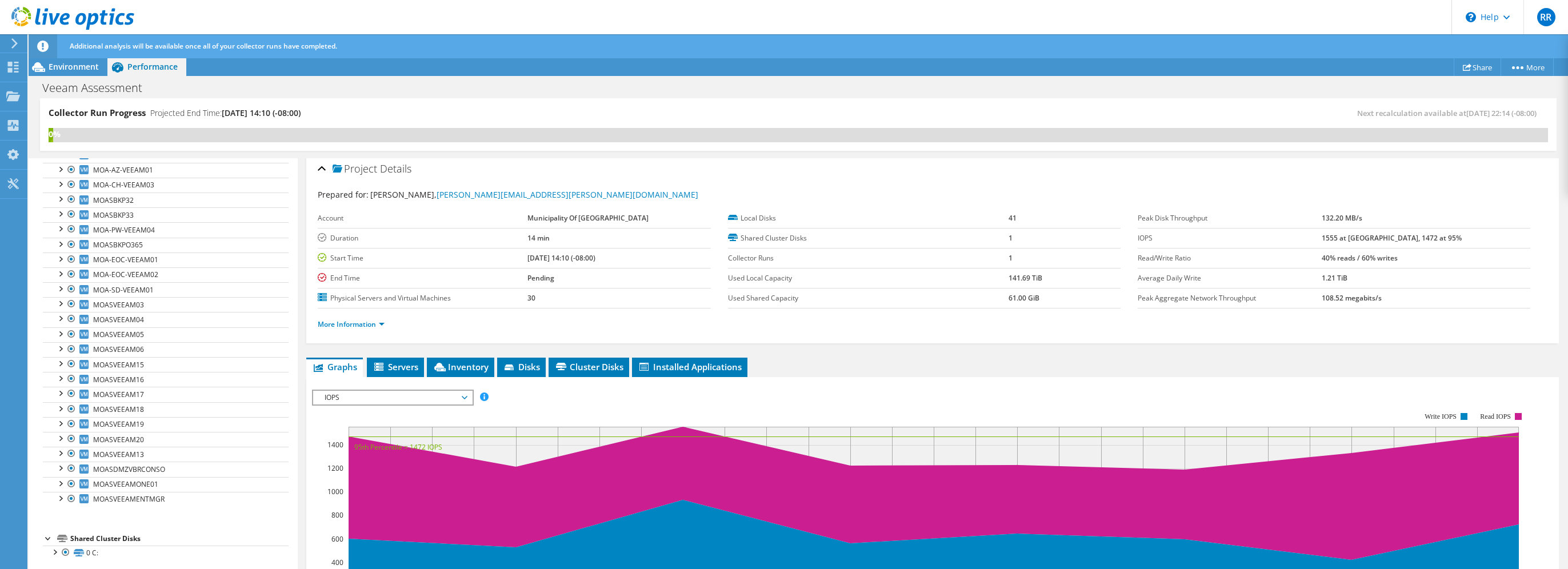
scroll to position [0, 0]
